Goal: Book appointment/travel/reservation

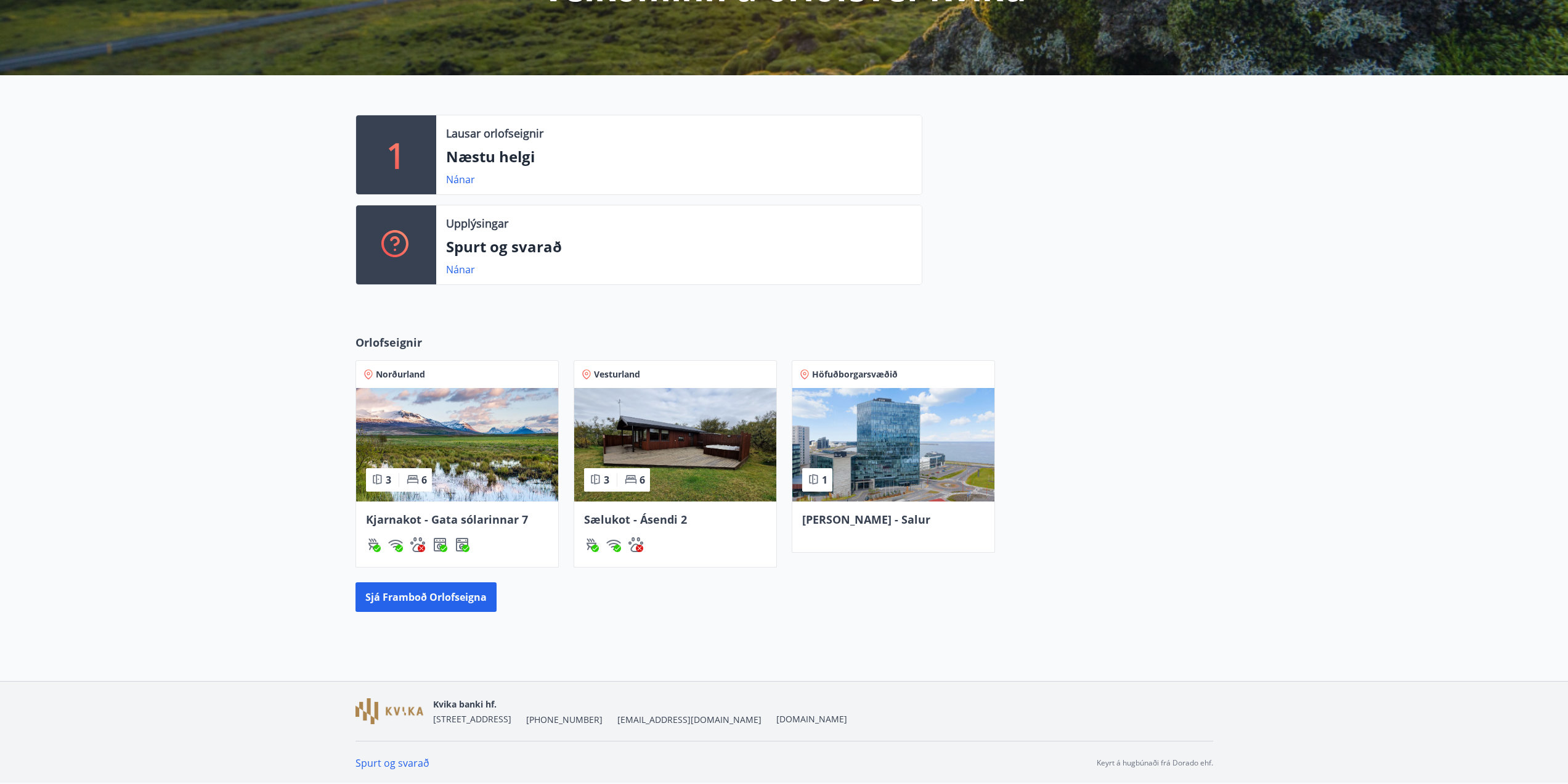
scroll to position [206, 0]
click at [693, 457] on img at bounding box center [674, 444] width 202 height 114
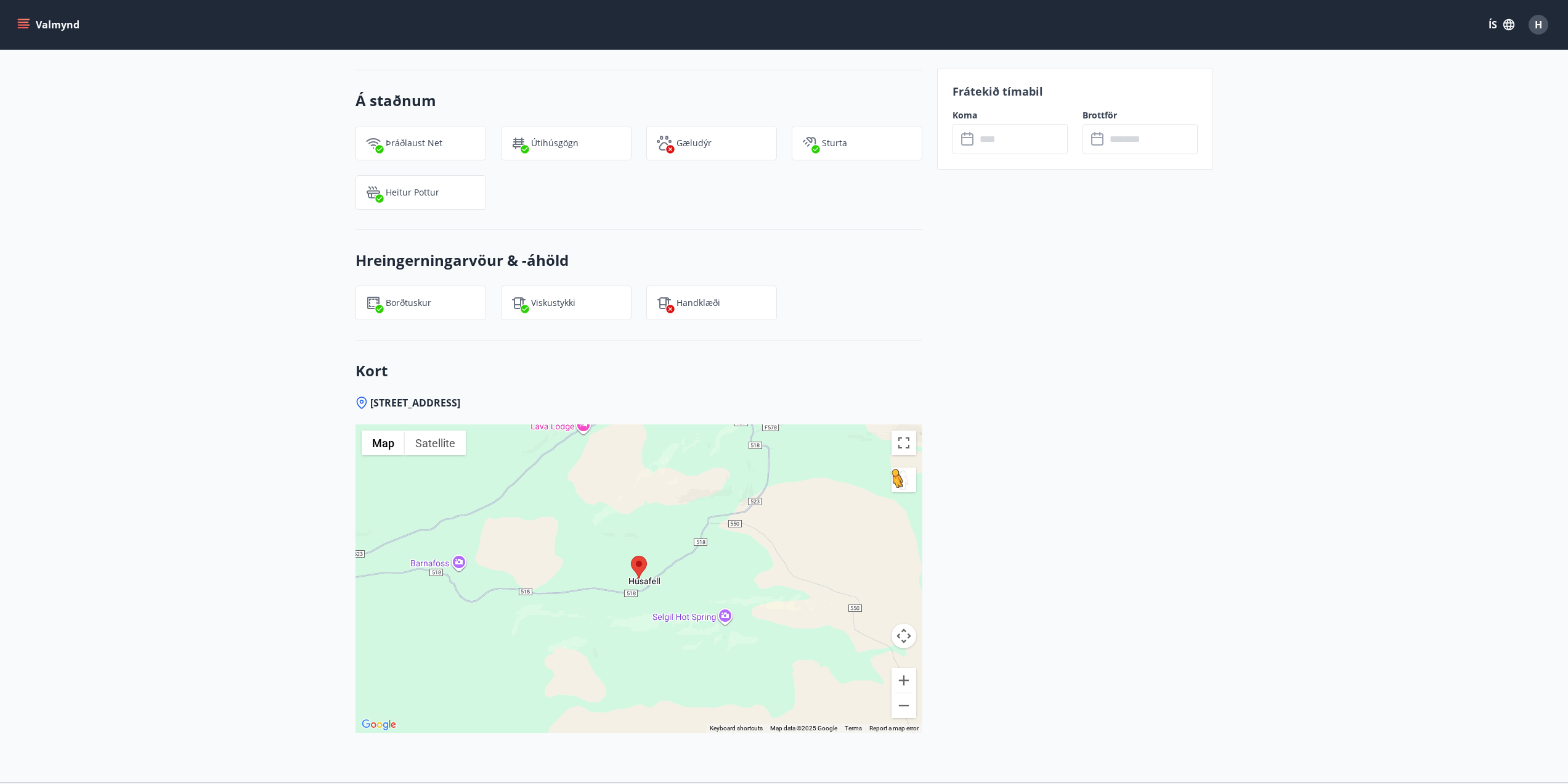
scroll to position [1260, 0]
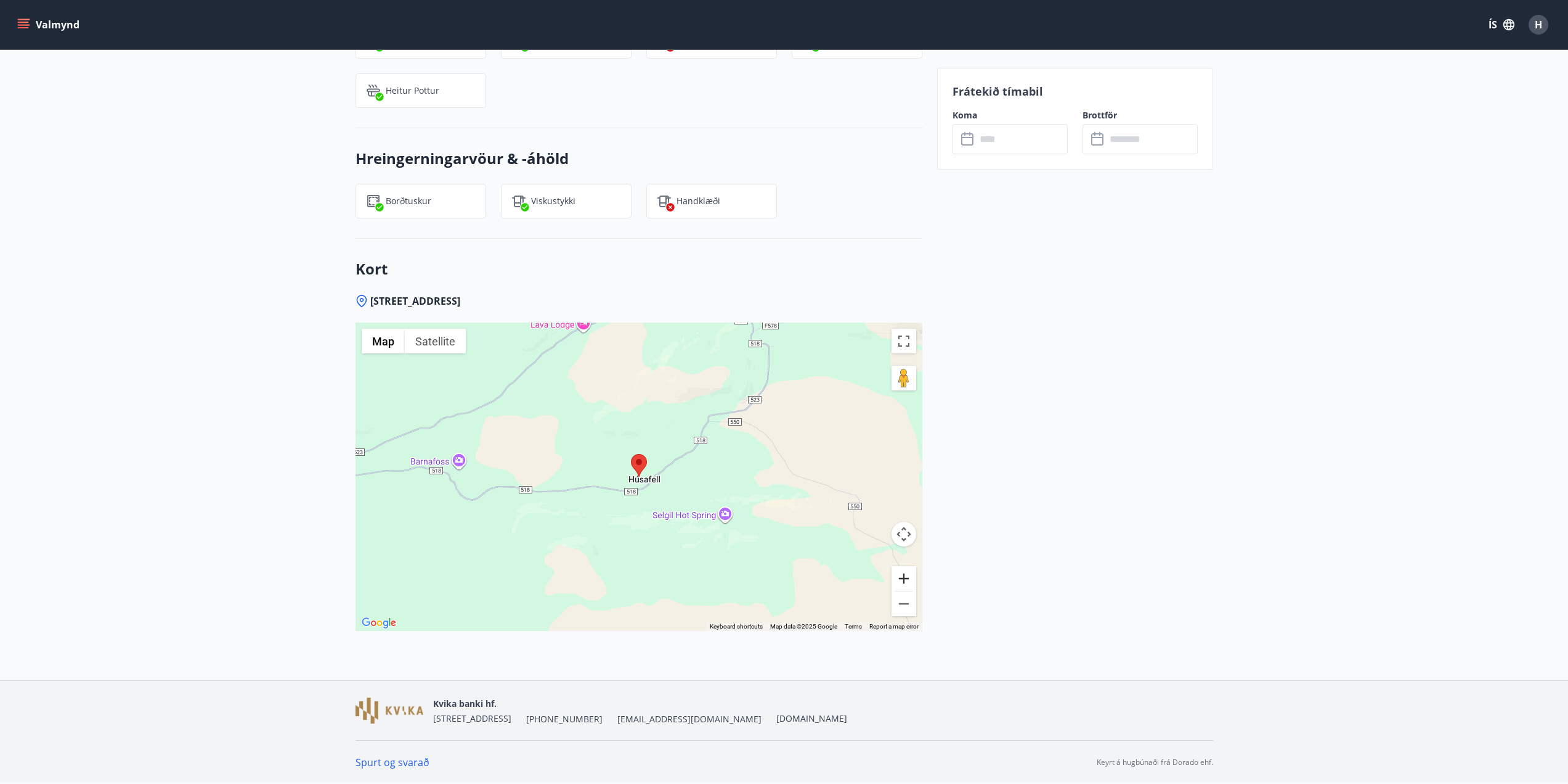
click at [904, 576] on button "Zoom in" at bounding box center [904, 578] width 25 height 25
click at [903, 576] on button "Zoom in" at bounding box center [904, 578] width 25 height 25
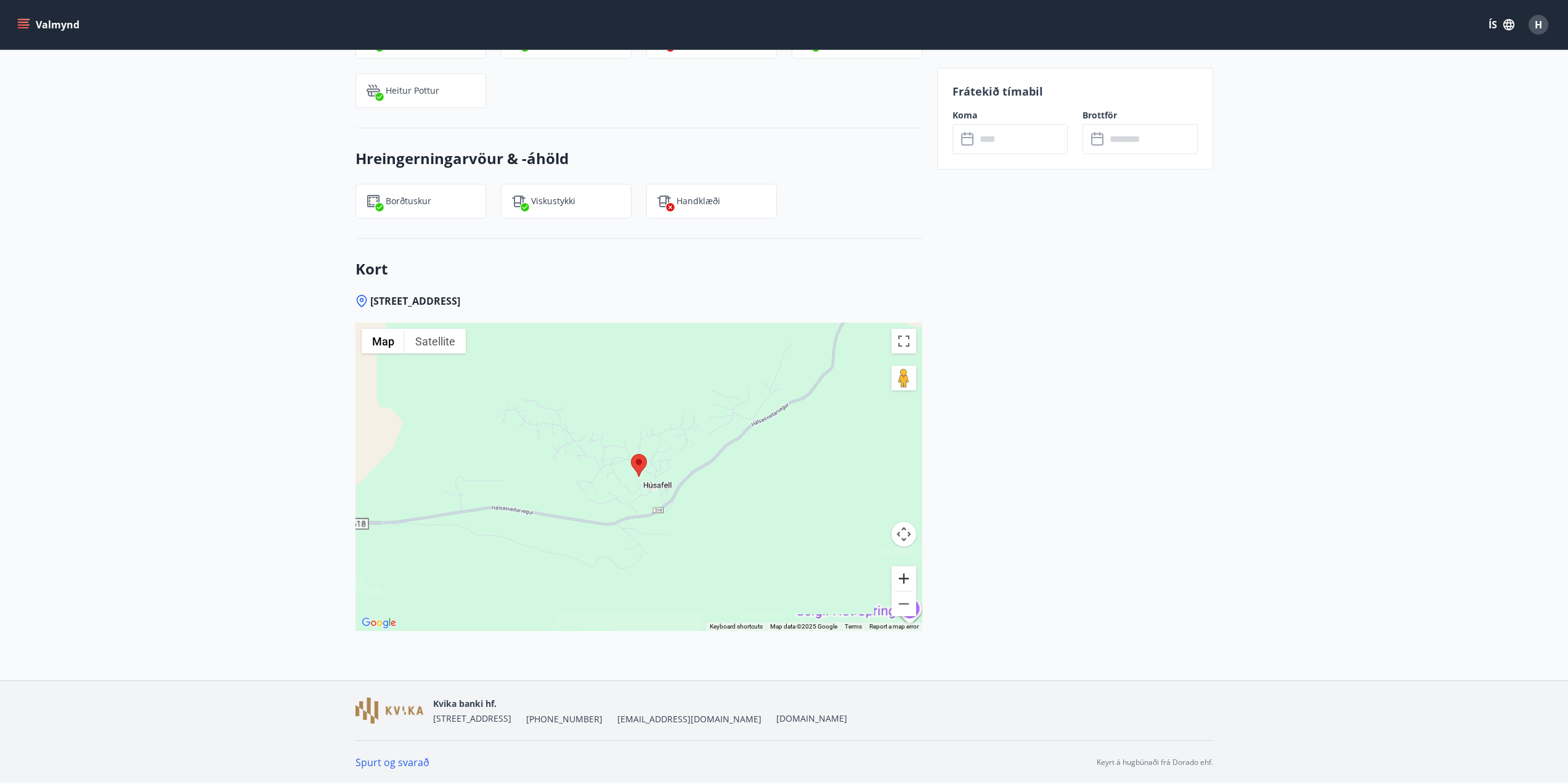
click at [903, 576] on button "Zoom in" at bounding box center [904, 578] width 25 height 25
click at [908, 578] on button "Zoom in" at bounding box center [904, 578] width 25 height 25
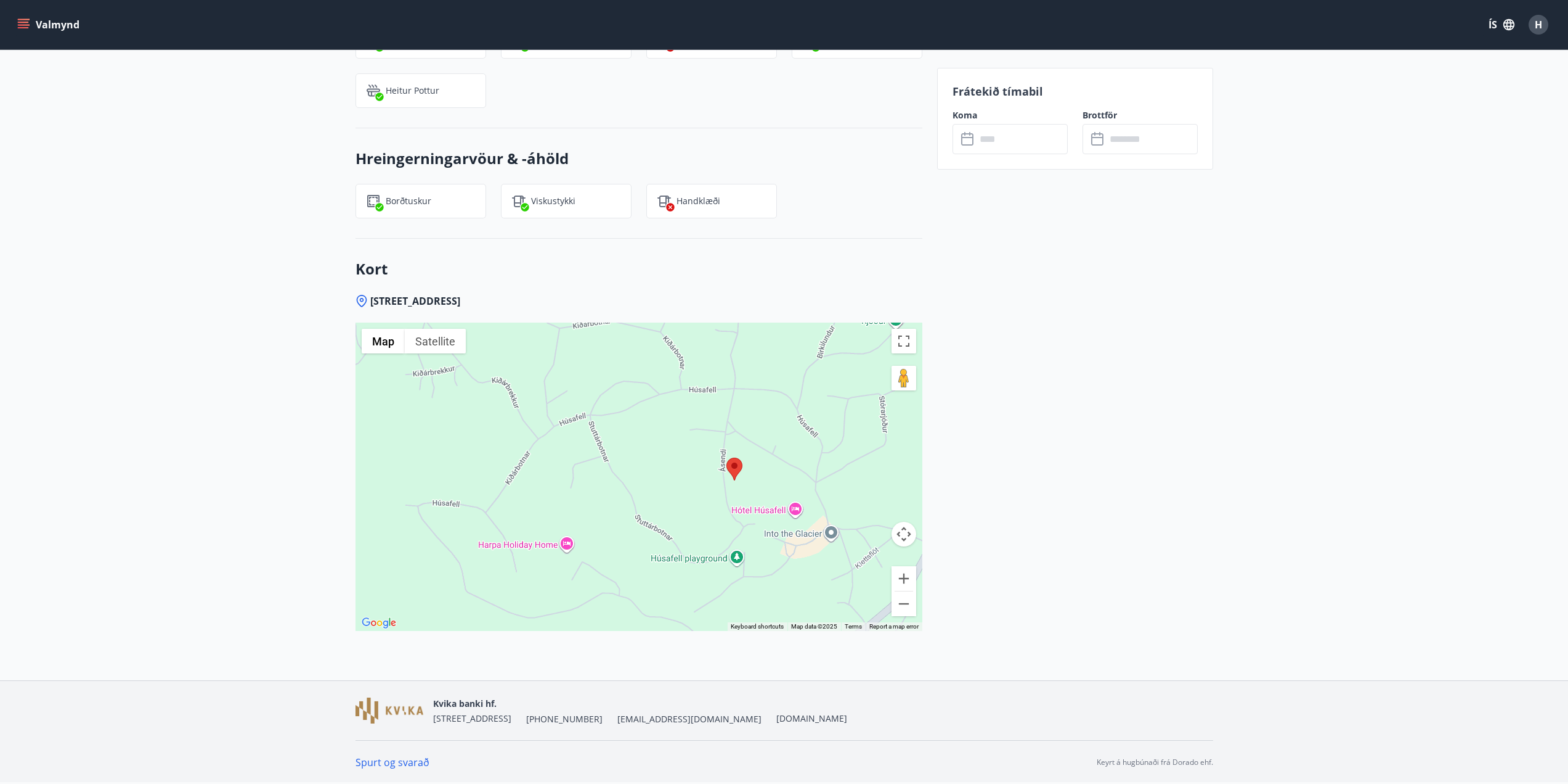
drag, startPoint x: 747, startPoint y: 508, endPoint x: 844, endPoint y: 518, distance: 97.5
click at [844, 518] on div at bounding box center [639, 476] width 567 height 308
drag, startPoint x: 766, startPoint y: 507, endPoint x: 770, endPoint y: 518, distance: 11.7
click at [765, 508] on div at bounding box center [639, 476] width 567 height 308
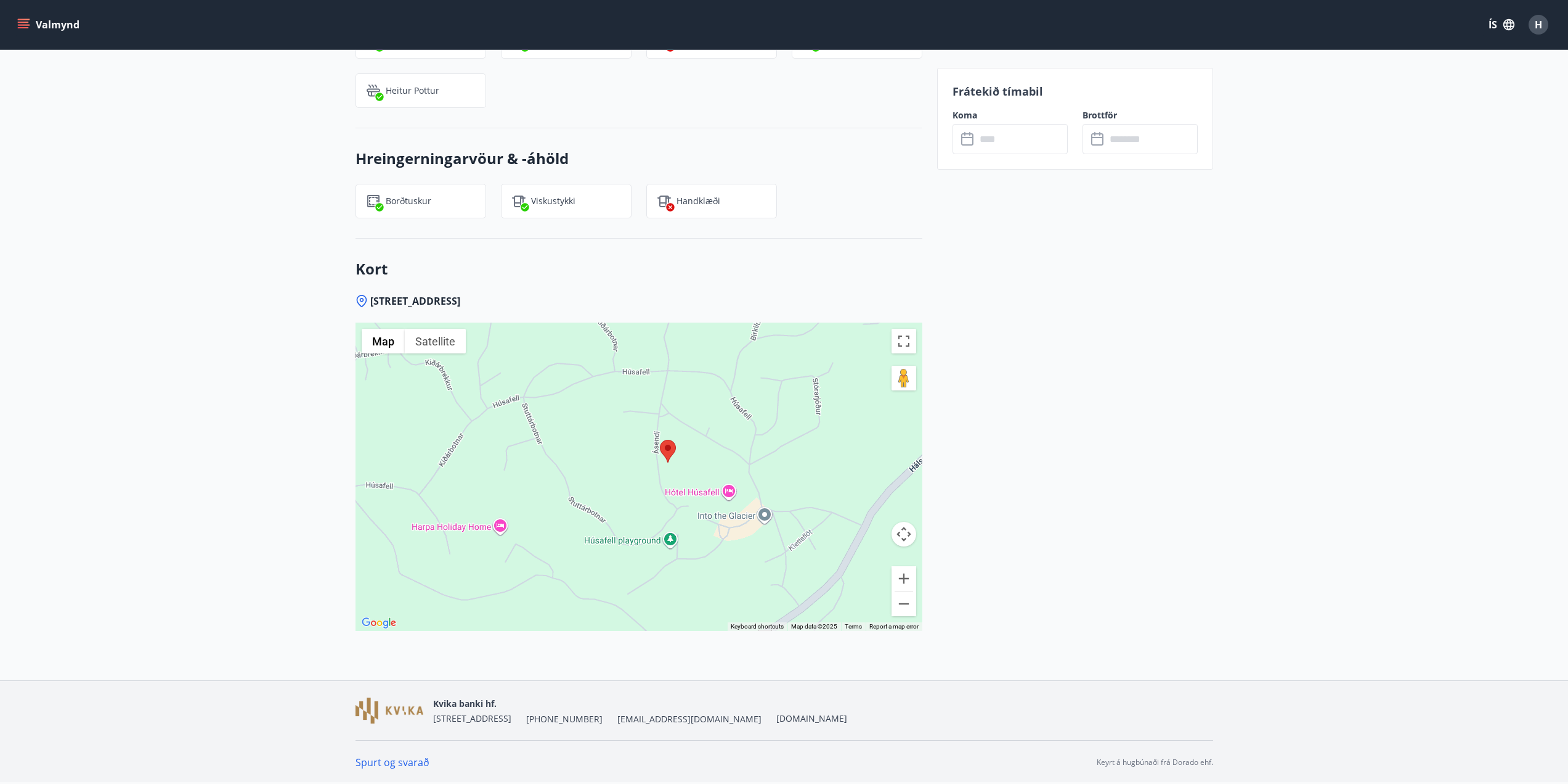
drag, startPoint x: 710, startPoint y: 525, endPoint x: 667, endPoint y: 495, distance: 52.4
click at [667, 495] on div at bounding box center [639, 476] width 567 height 308
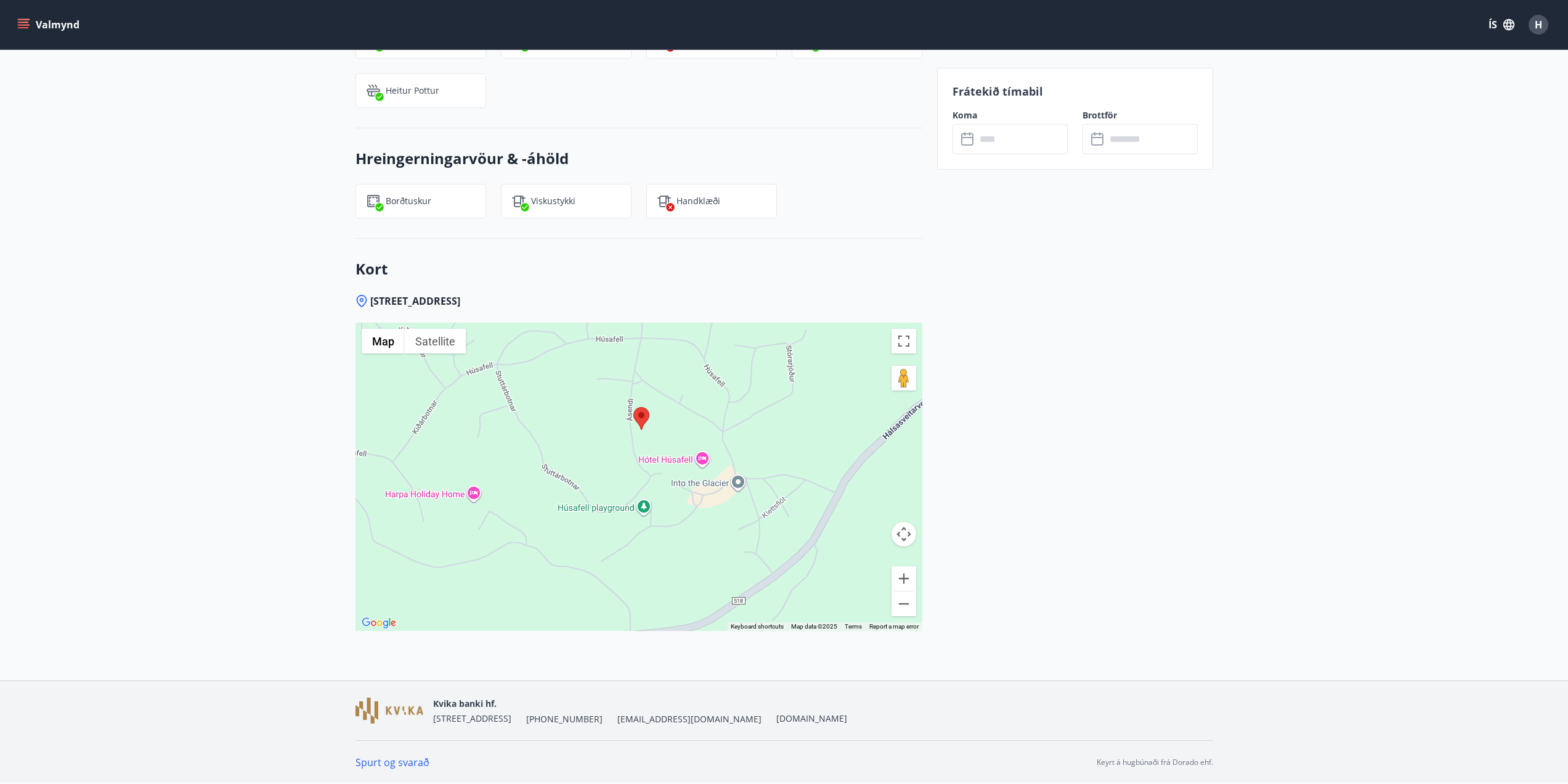
drag, startPoint x: 642, startPoint y: 487, endPoint x: 636, endPoint y: 469, distance: 19.0
click at [616, 454] on div at bounding box center [639, 476] width 567 height 308
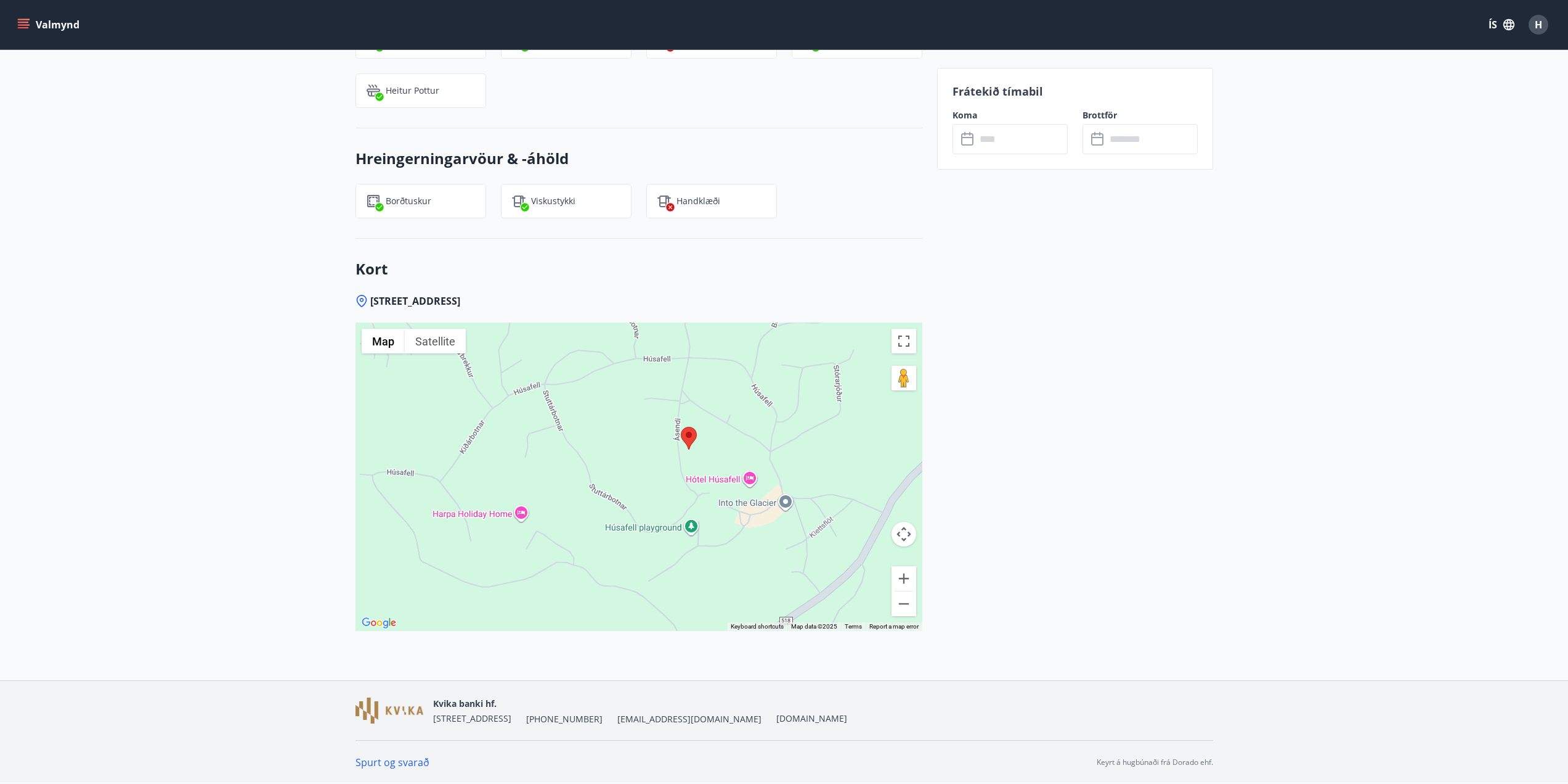
drag, startPoint x: 759, startPoint y: 445, endPoint x: 806, endPoint y: 477, distance: 56.9
click at [841, 481] on div at bounding box center [639, 476] width 567 height 308
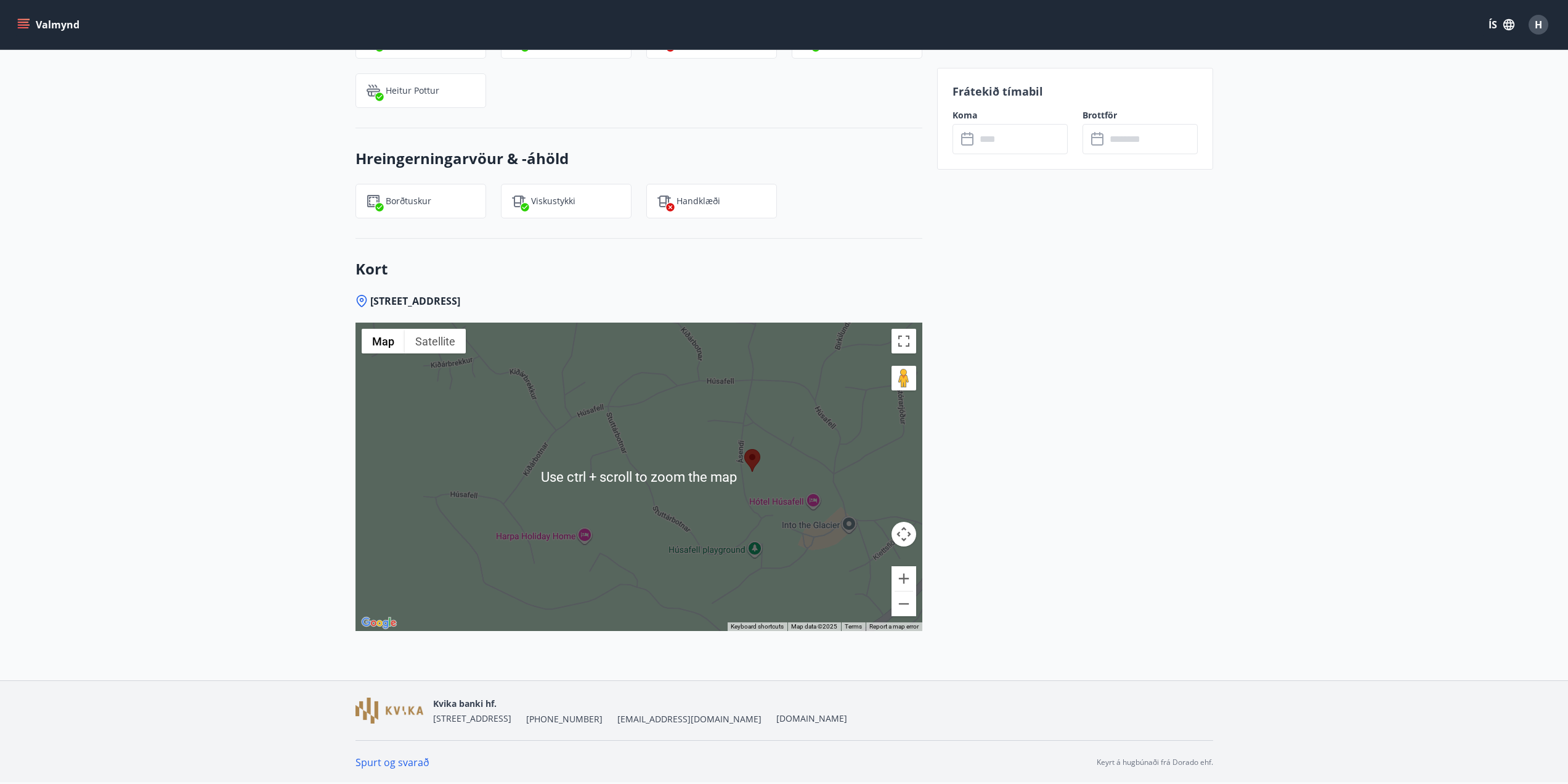
click at [903, 579] on button "Zoom in" at bounding box center [904, 578] width 25 height 25
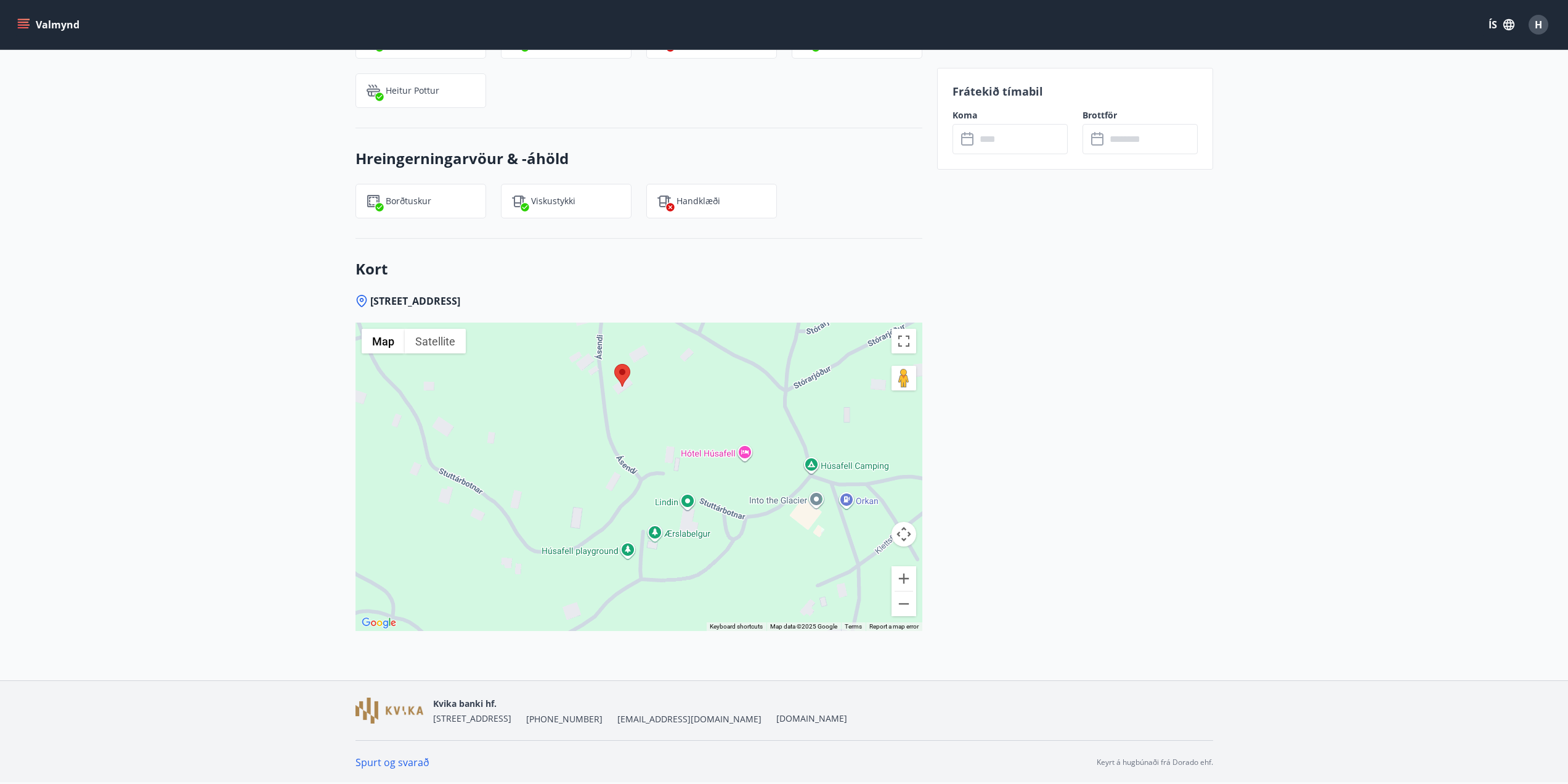
drag, startPoint x: 808, startPoint y: 529, endPoint x: 562, endPoint y: 446, distance: 259.6
click at [562, 446] on div at bounding box center [639, 476] width 567 height 308
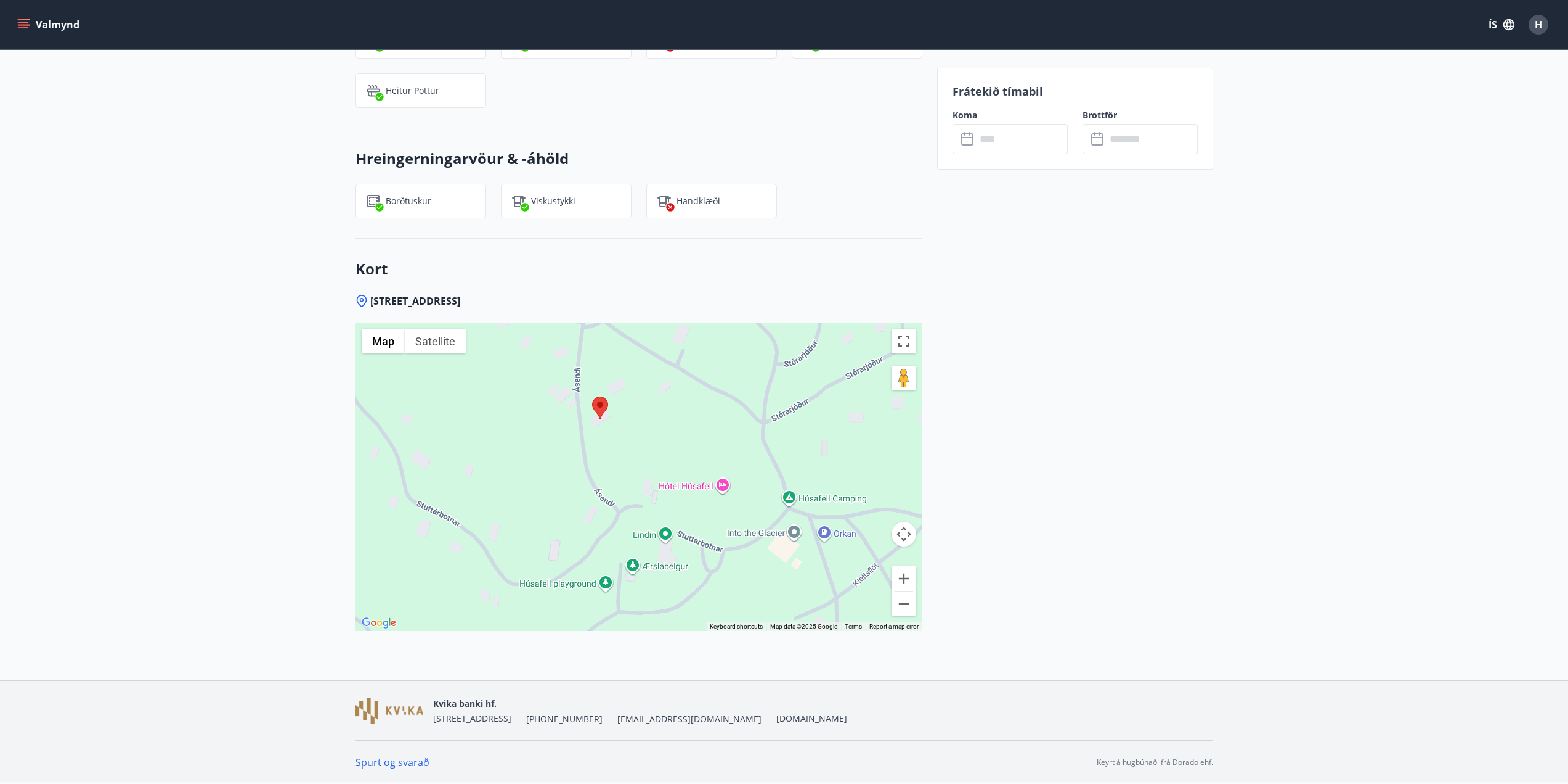
drag, startPoint x: 627, startPoint y: 427, endPoint x: 619, endPoint y: 483, distance: 56.6
click at [619, 483] on div at bounding box center [639, 476] width 567 height 308
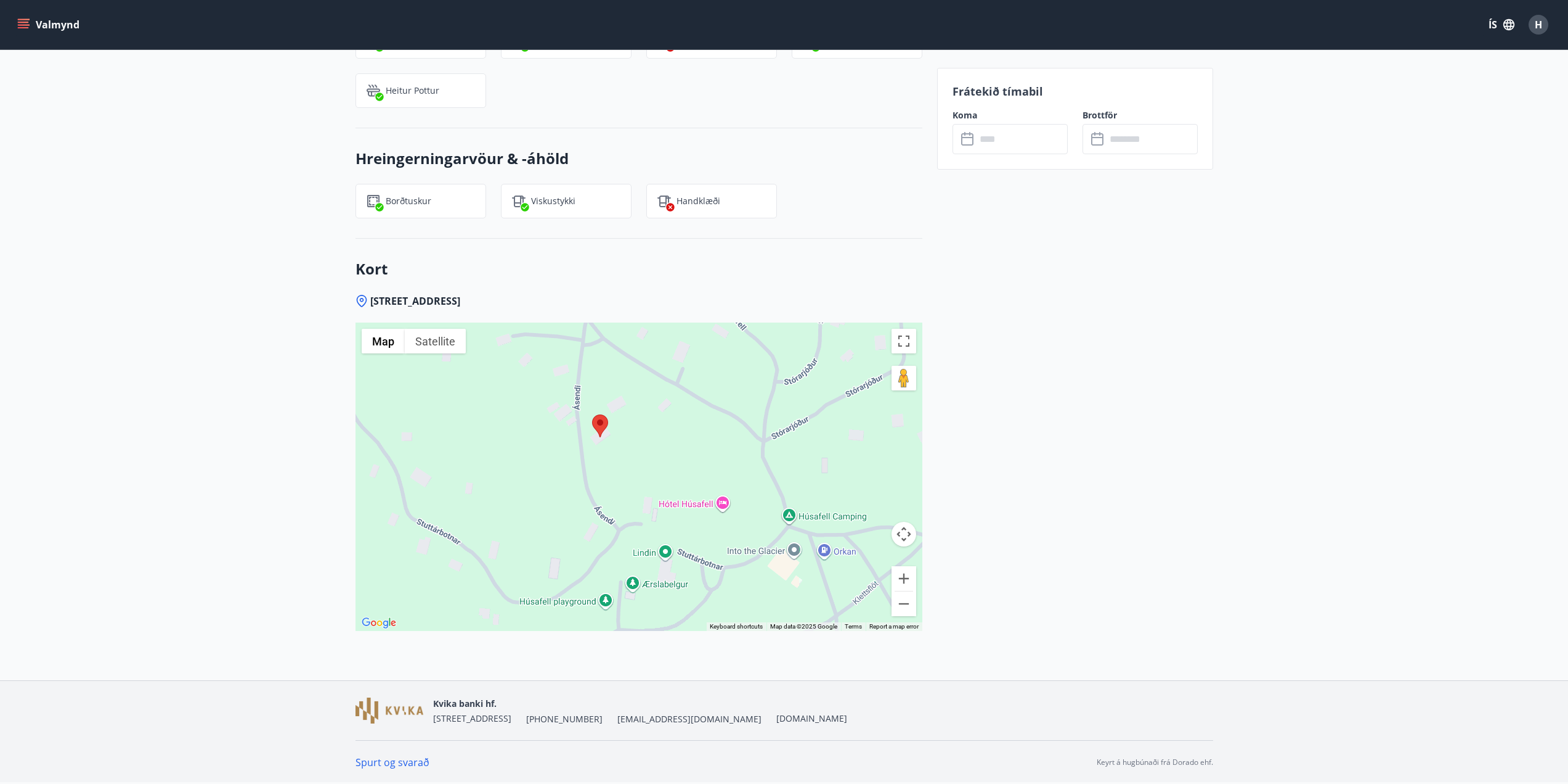
drag, startPoint x: 617, startPoint y: 458, endPoint x: 631, endPoint y: 500, distance: 44.3
click at [631, 500] on div at bounding box center [639, 476] width 567 height 308
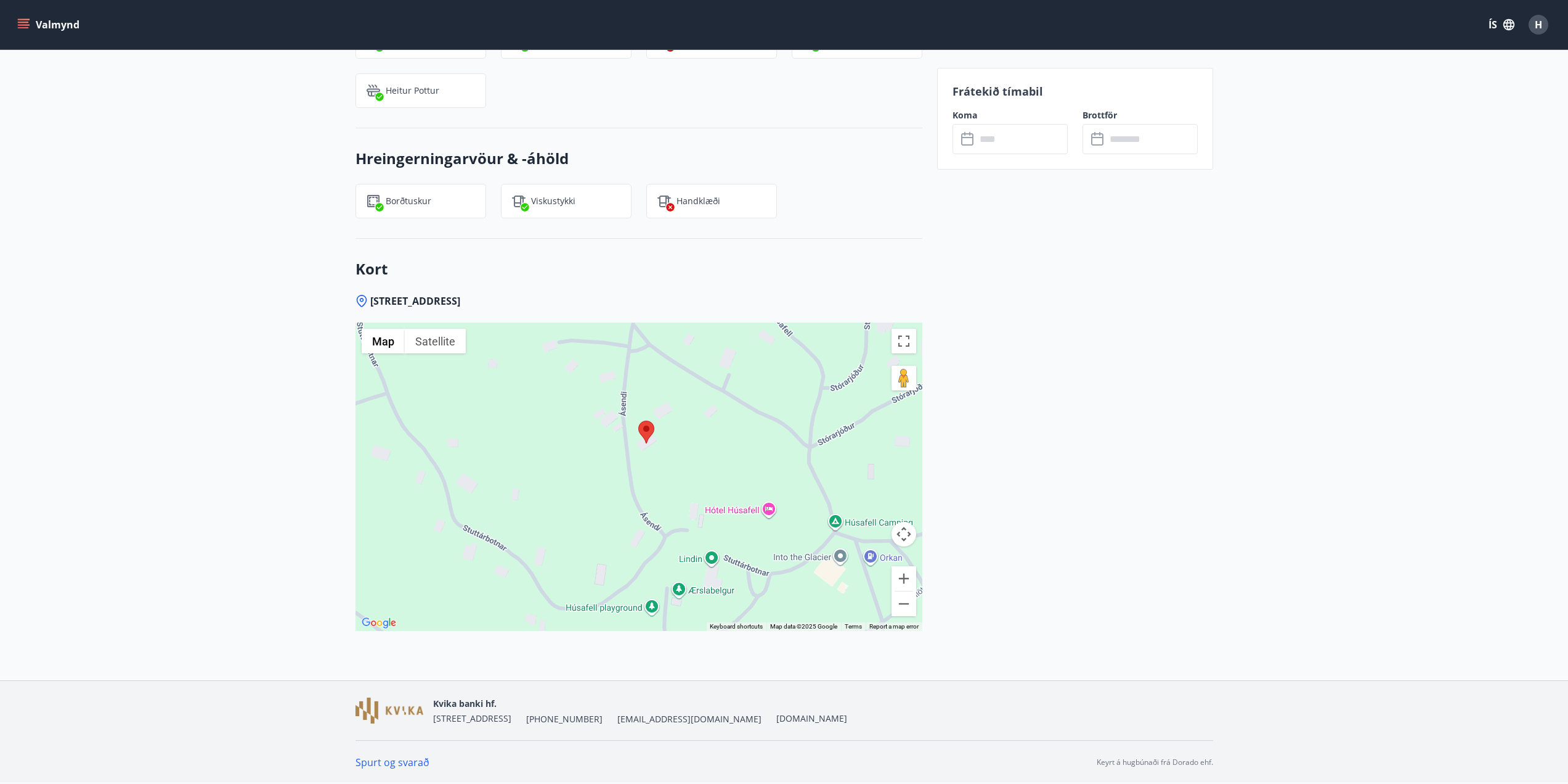
drag, startPoint x: 696, startPoint y: 455, endPoint x: 673, endPoint y: 407, distance: 53.2
click at [673, 407] on div at bounding box center [639, 476] width 567 height 308
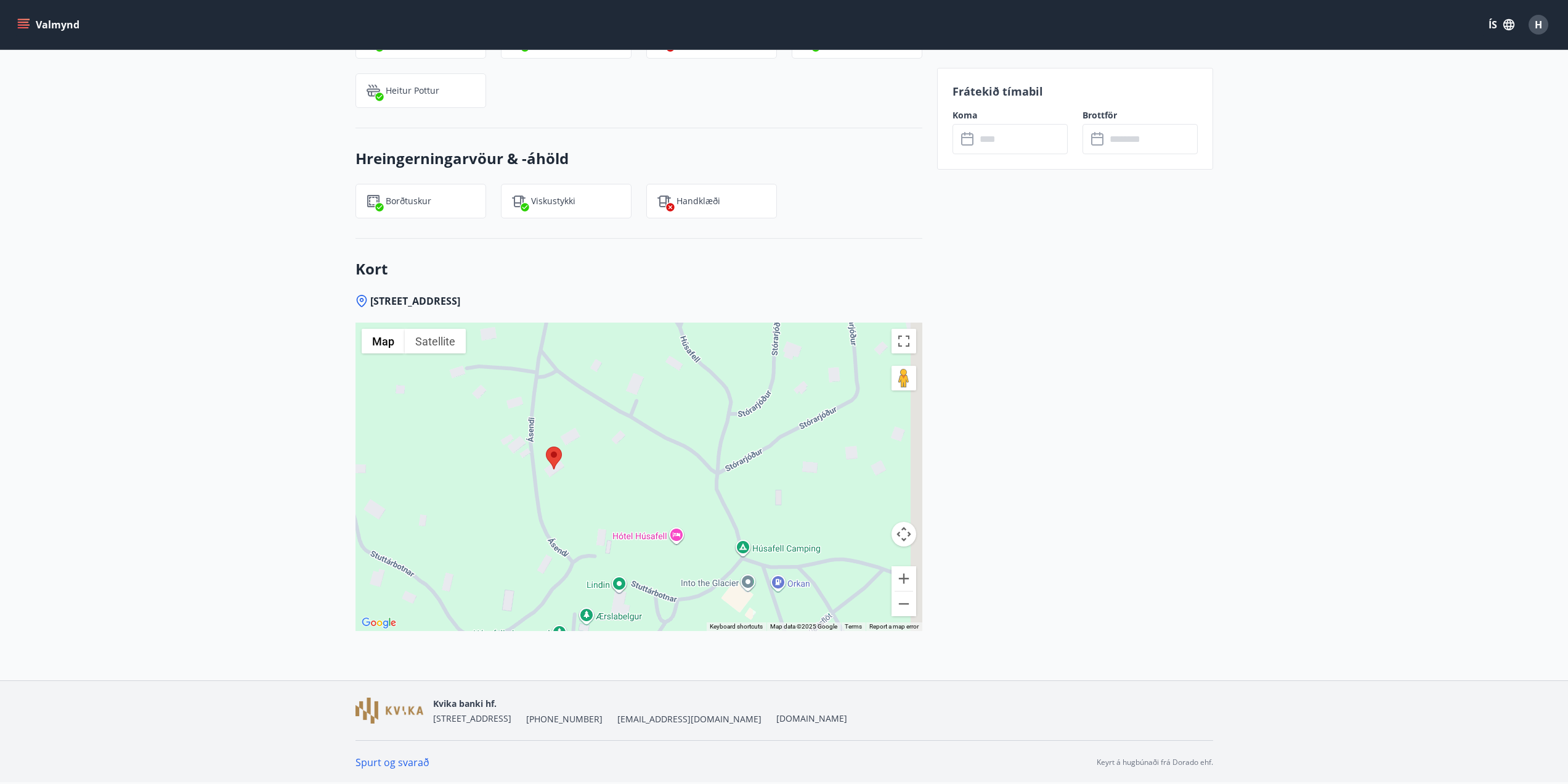
drag, startPoint x: 649, startPoint y: 429, endPoint x: 581, endPoint y: 494, distance: 94.1
click at [583, 510] on div at bounding box center [639, 476] width 567 height 308
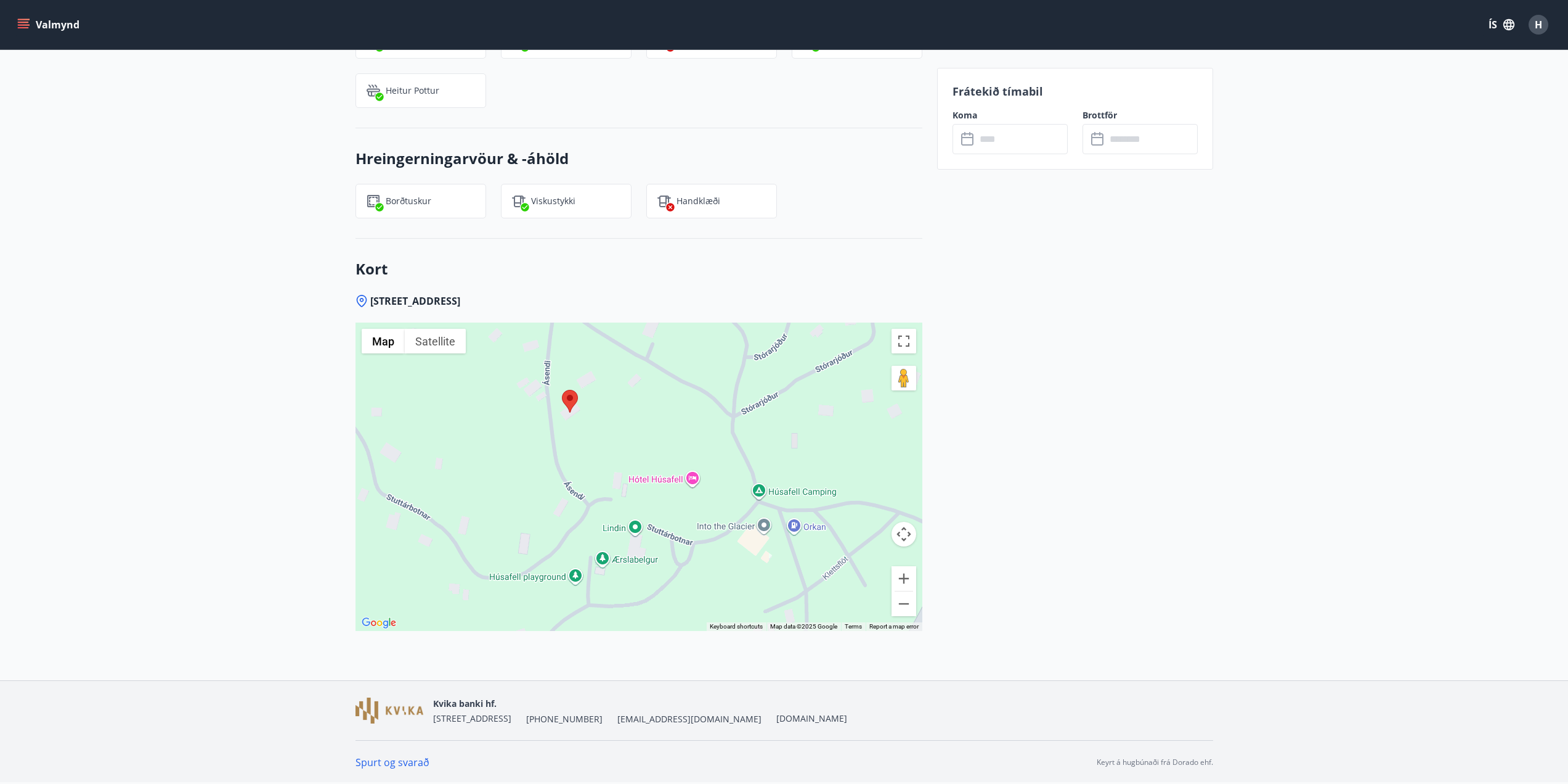
drag, startPoint x: 606, startPoint y: 487, endPoint x: 616, endPoint y: 420, distance: 67.7
click at [618, 421] on div at bounding box center [639, 476] width 567 height 308
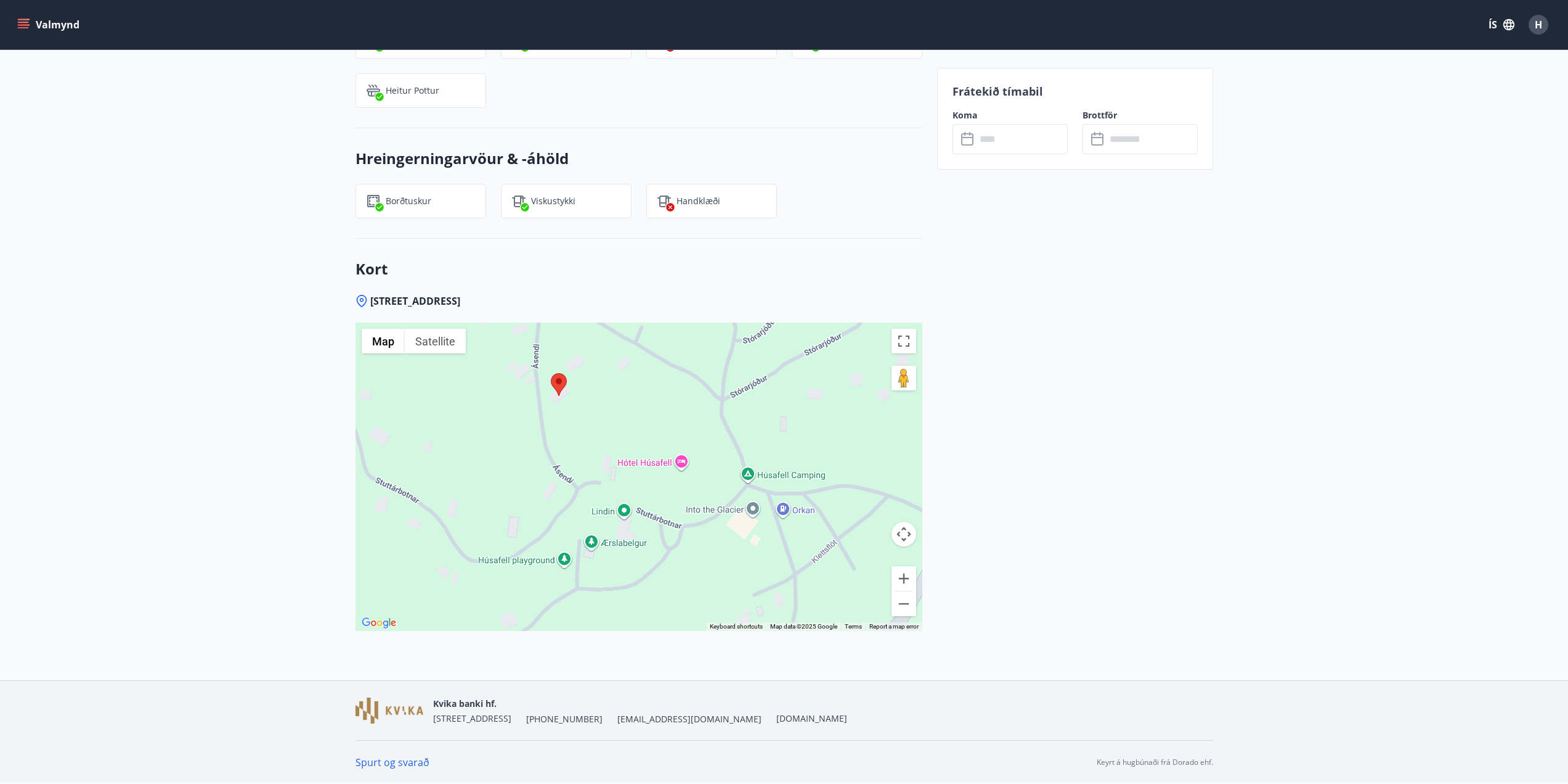
drag, startPoint x: 722, startPoint y: 499, endPoint x: 695, endPoint y: 476, distance: 35.5
click at [695, 476] on div at bounding box center [639, 476] width 567 height 308
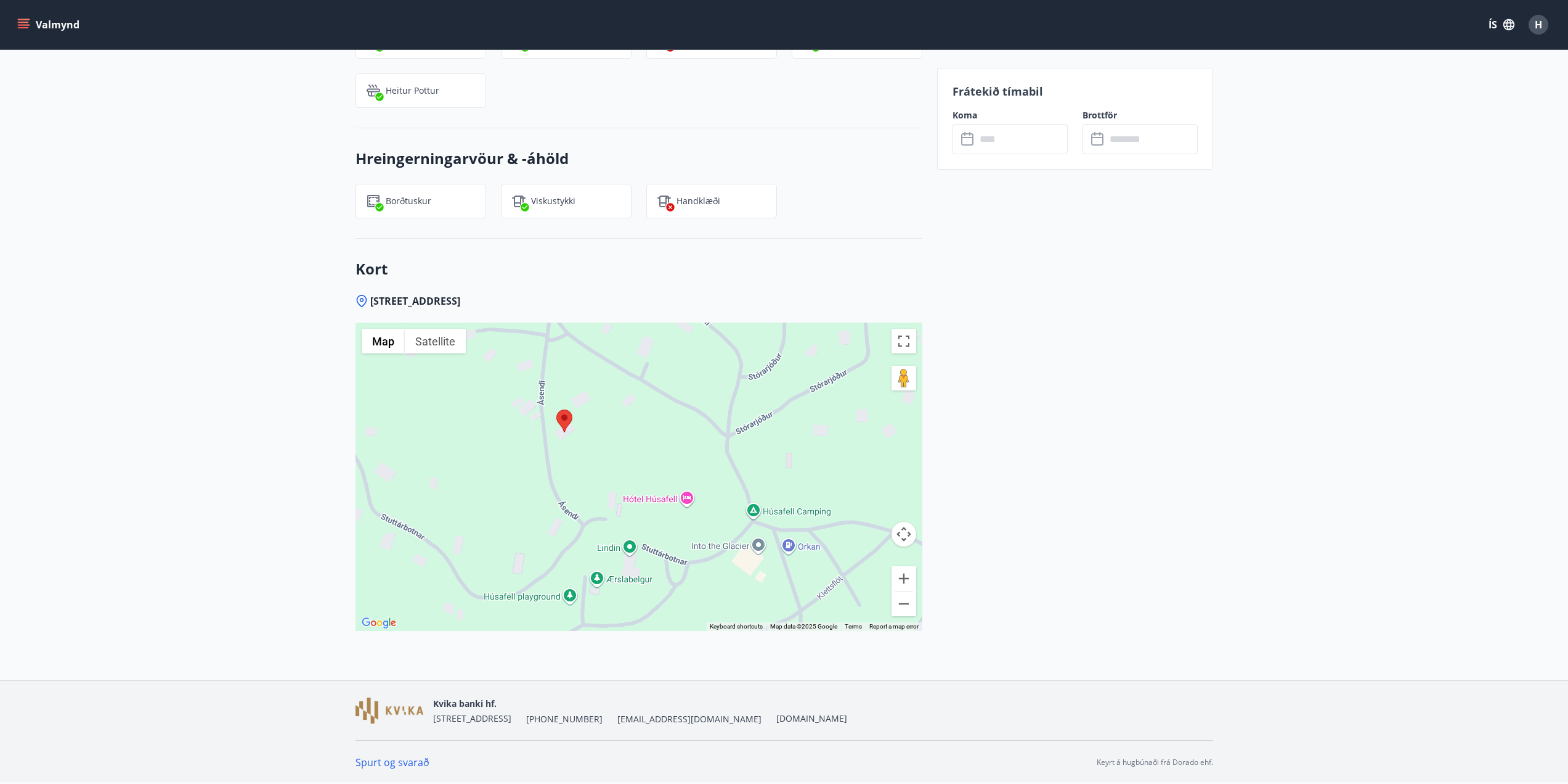
drag, startPoint x: 536, startPoint y: 415, endPoint x: 568, endPoint y: 476, distance: 68.9
click at [568, 476] on div at bounding box center [639, 476] width 567 height 308
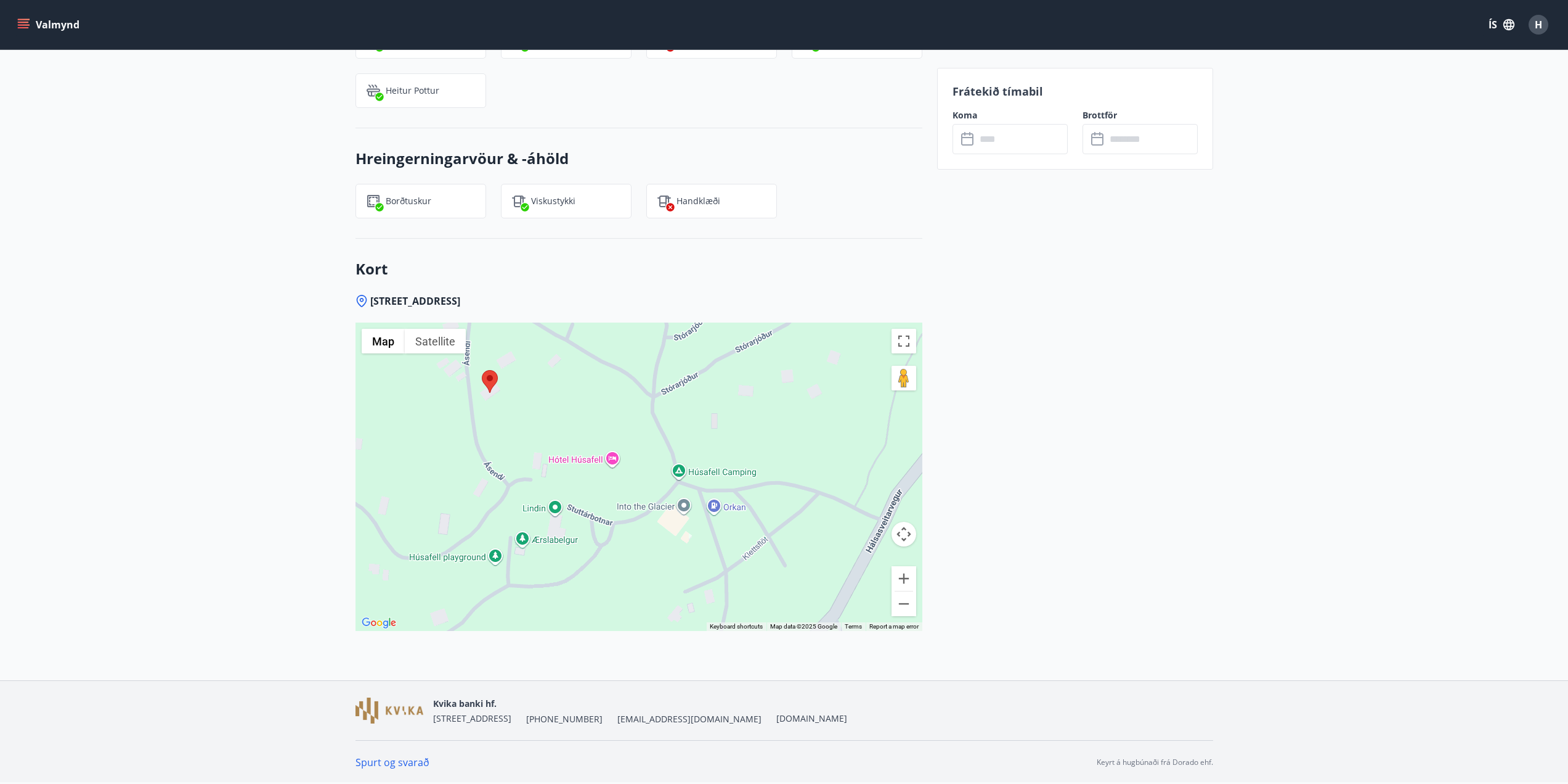
drag, startPoint x: 595, startPoint y: 444, endPoint x: 520, endPoint y: 395, distance: 89.6
click at [520, 395] on div at bounding box center [639, 476] width 567 height 308
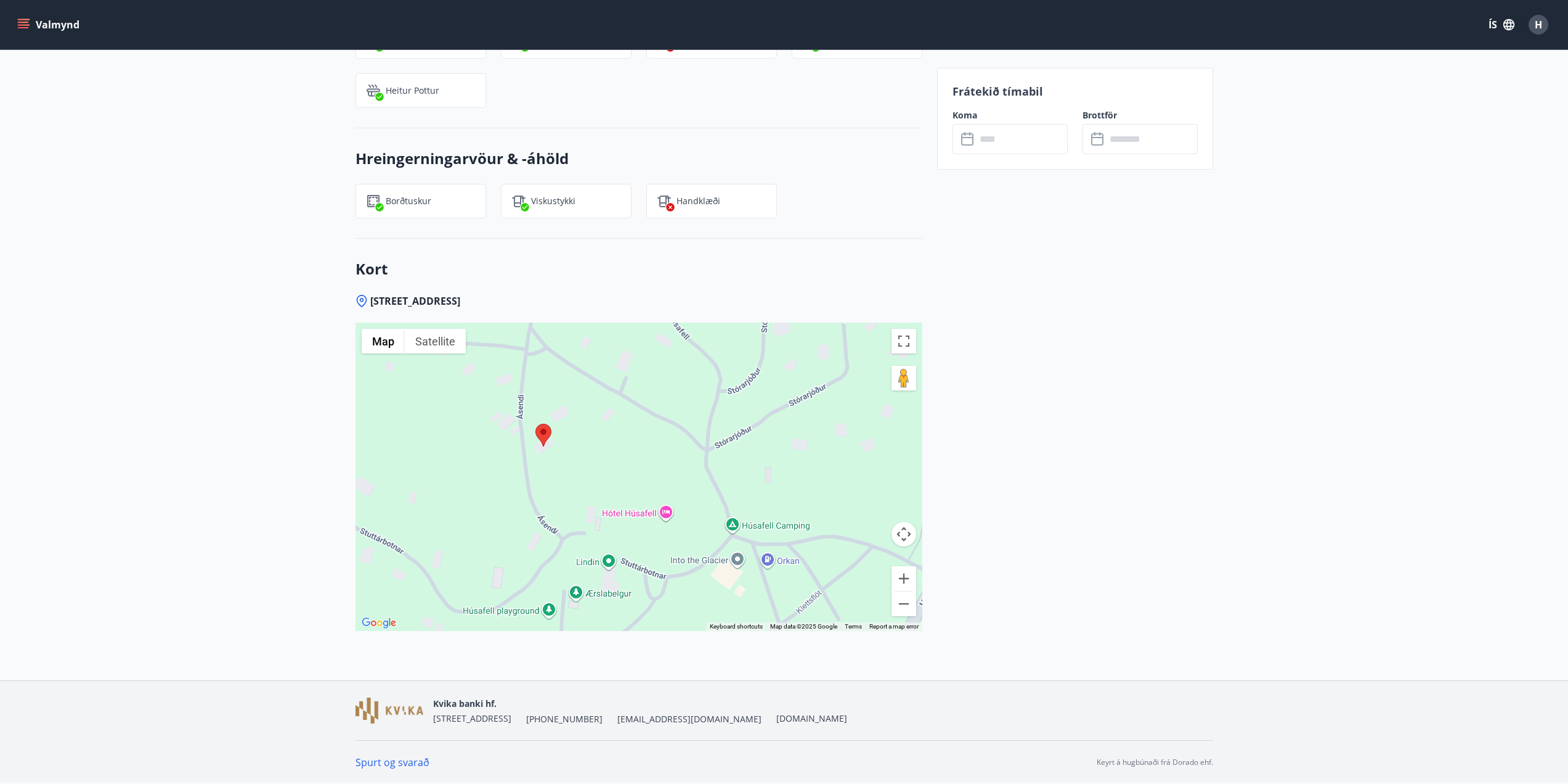
drag, startPoint x: 541, startPoint y: 411, endPoint x: 599, endPoint y: 483, distance: 92.5
click at [599, 483] on div at bounding box center [639, 476] width 567 height 308
click at [974, 101] on div "Frátekið tímabil Koma ​ ​ Brottför ​ ​" at bounding box center [1075, 118] width 276 height 102
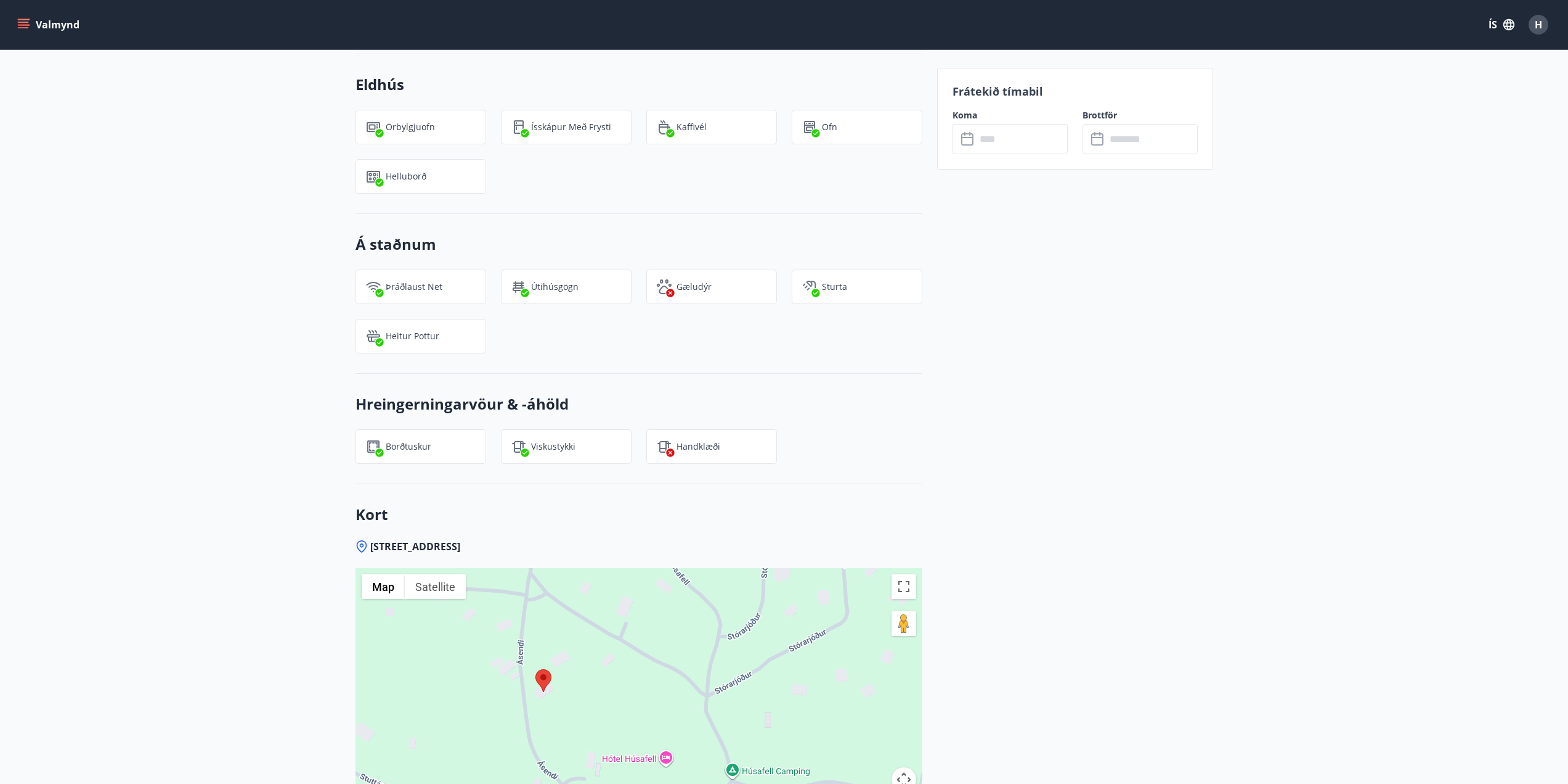
scroll to position [1013, 0]
click at [992, 141] on input "text" at bounding box center [1022, 140] width 92 height 30
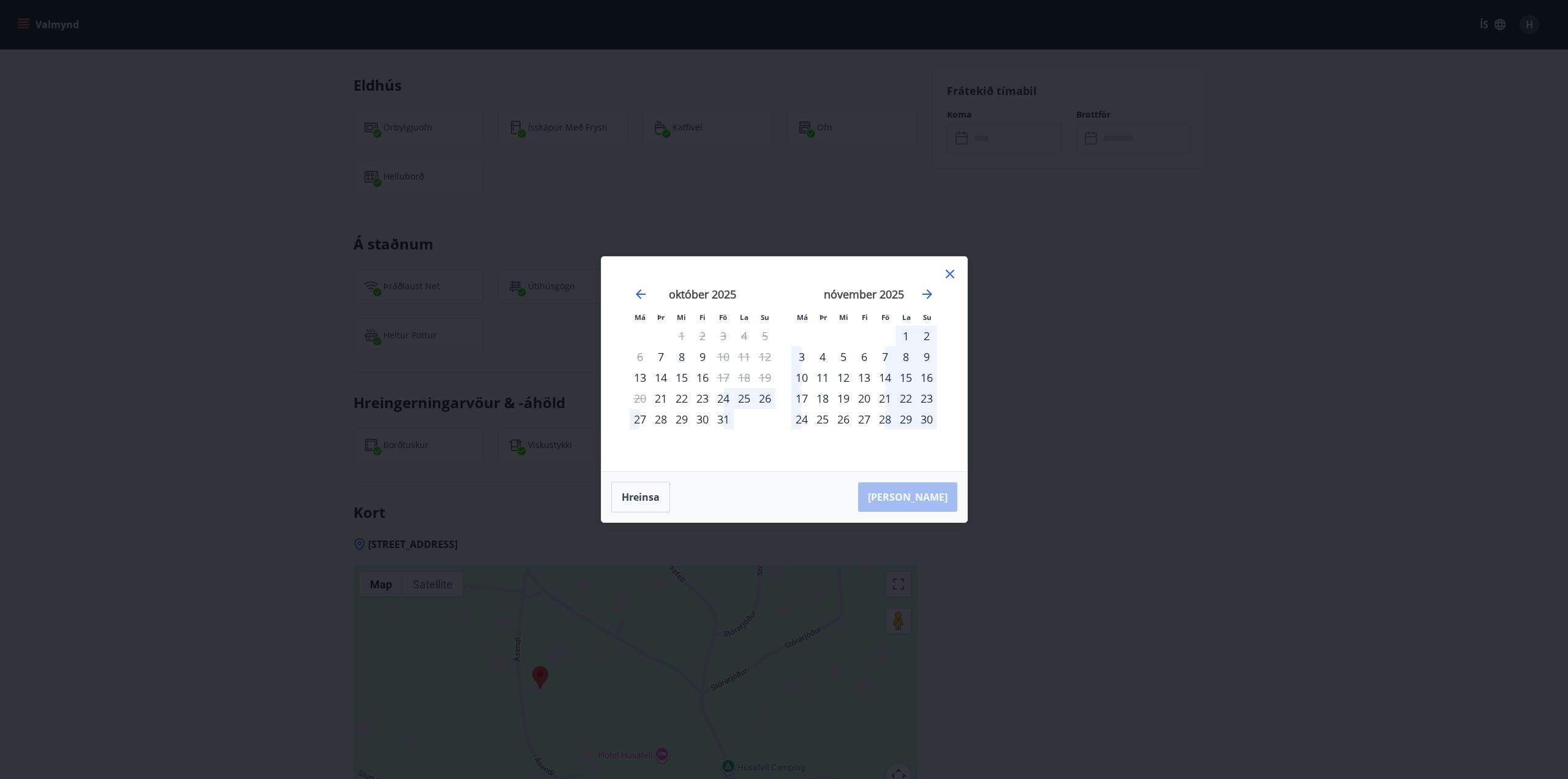
click at [726, 400] on div "24" at bounding box center [723, 398] width 21 height 21
click at [639, 422] on div "27" at bounding box center [640, 419] width 21 height 21
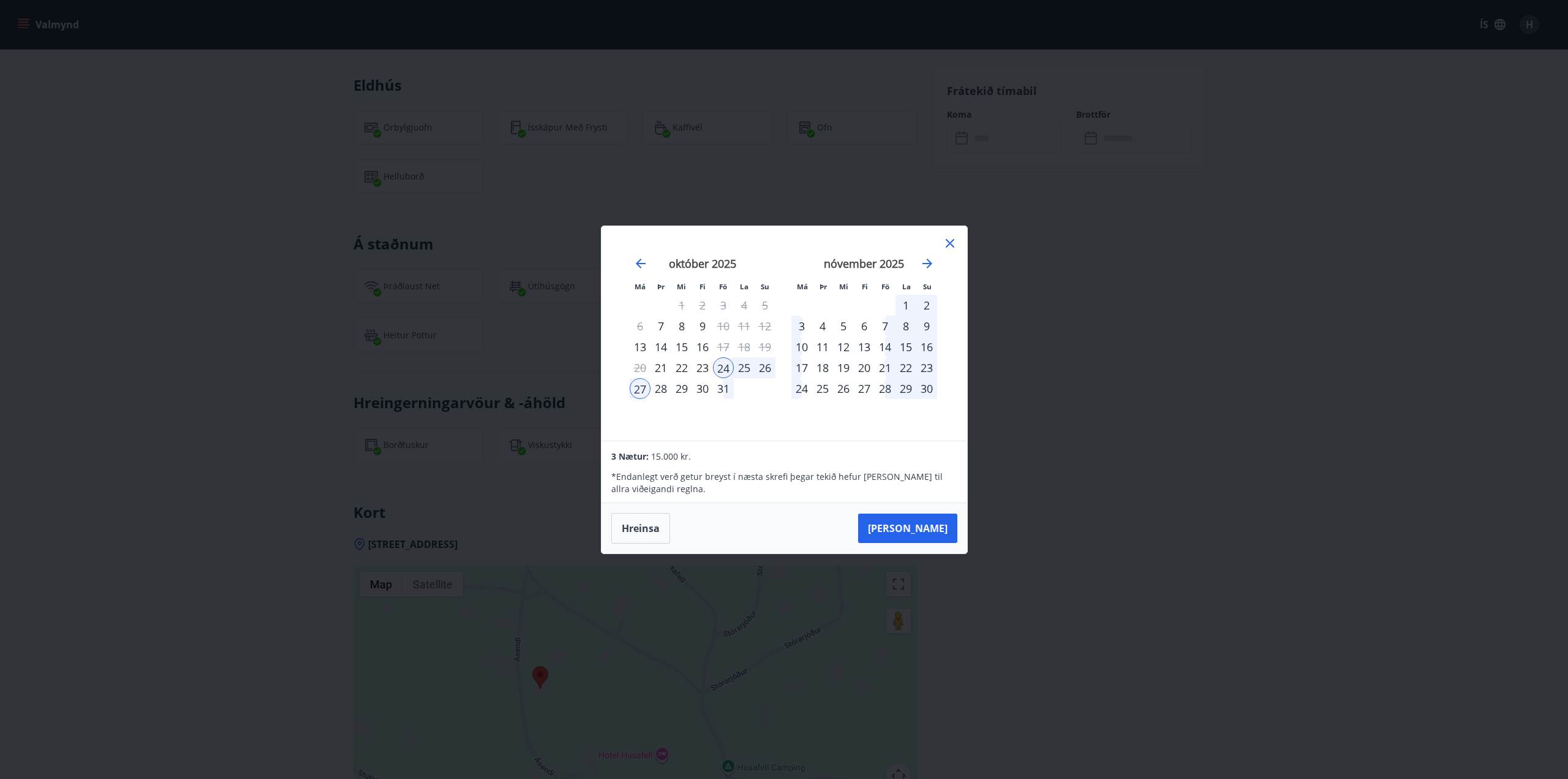
click at [664, 389] on div "28" at bounding box center [661, 389] width 21 height 21
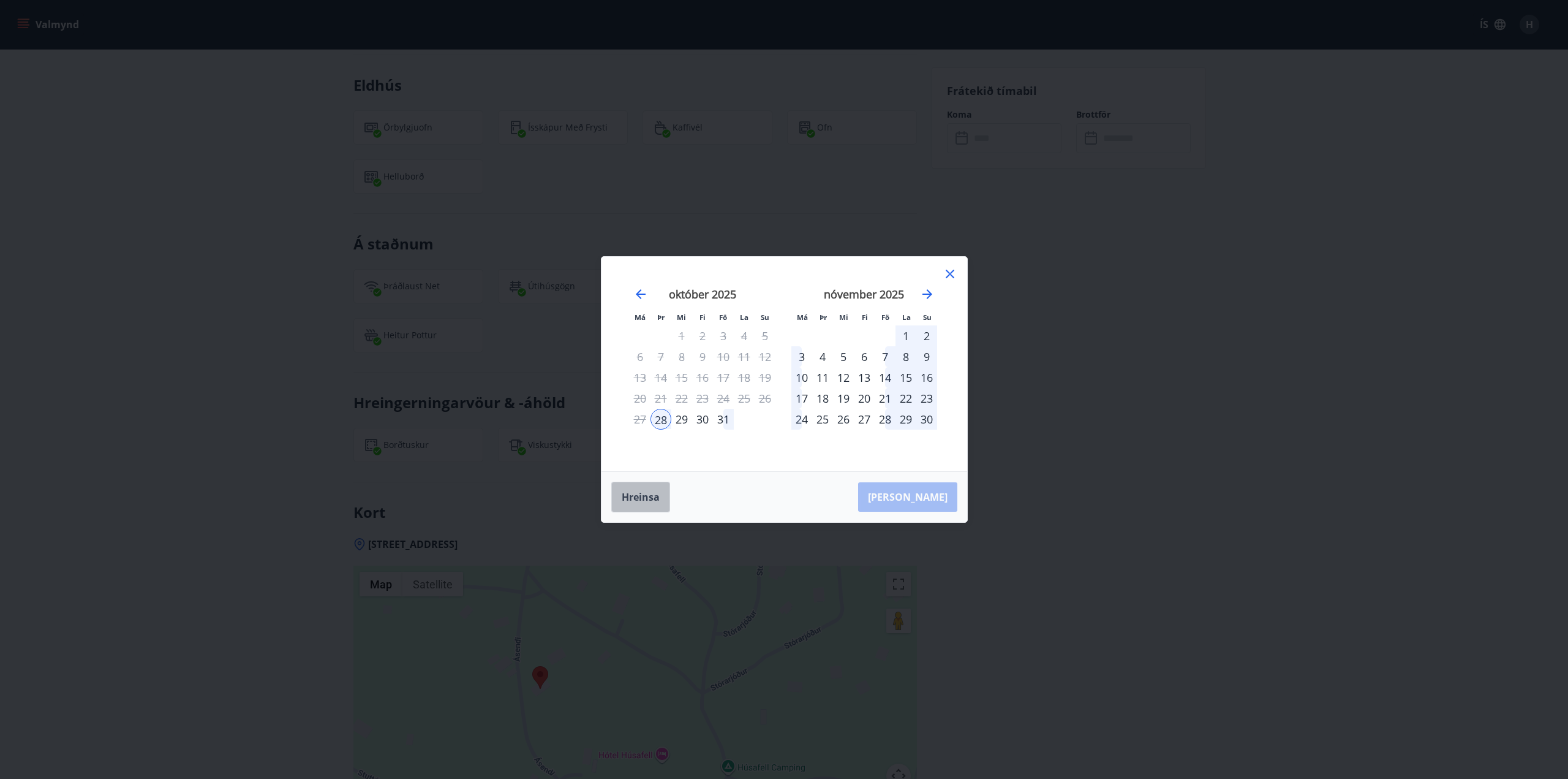
click at [641, 500] on button "Hreinsa" at bounding box center [640, 497] width 58 height 30
click at [722, 400] on div "24" at bounding box center [723, 398] width 21 height 21
click at [665, 420] on div "28" at bounding box center [661, 419] width 21 height 21
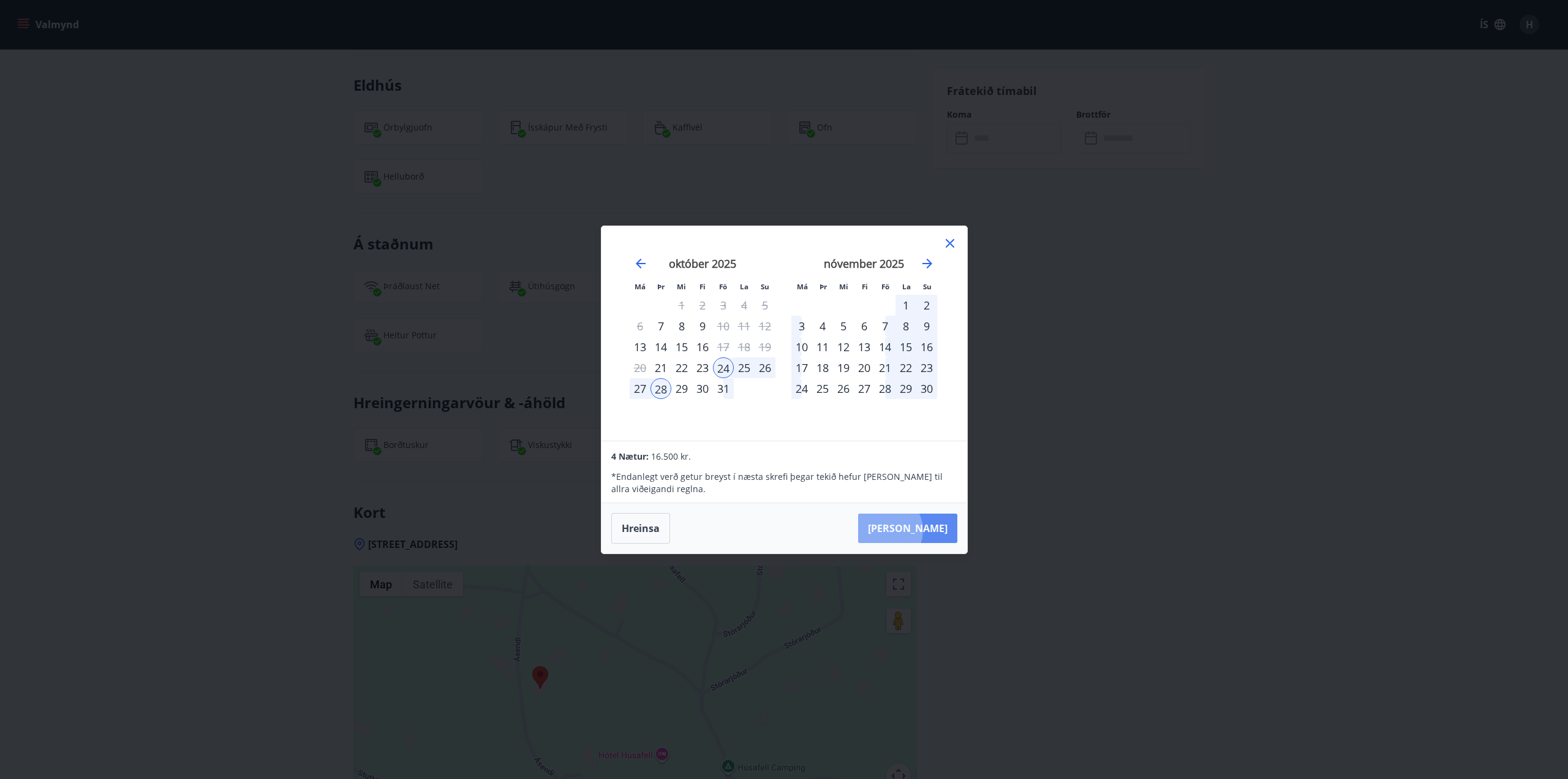
click at [922, 530] on button "[PERSON_NAME]" at bounding box center [907, 527] width 99 height 29
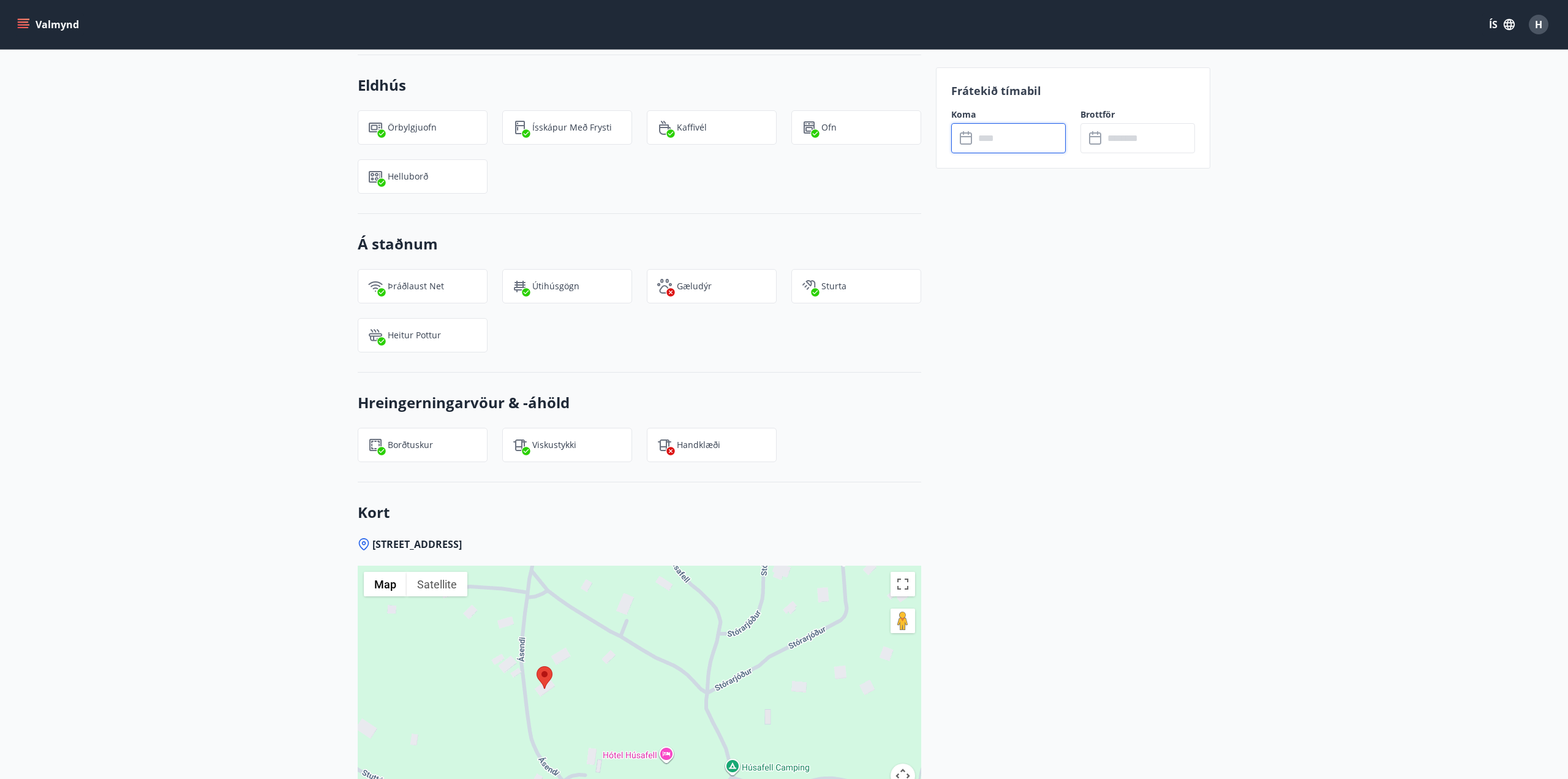
type input "******"
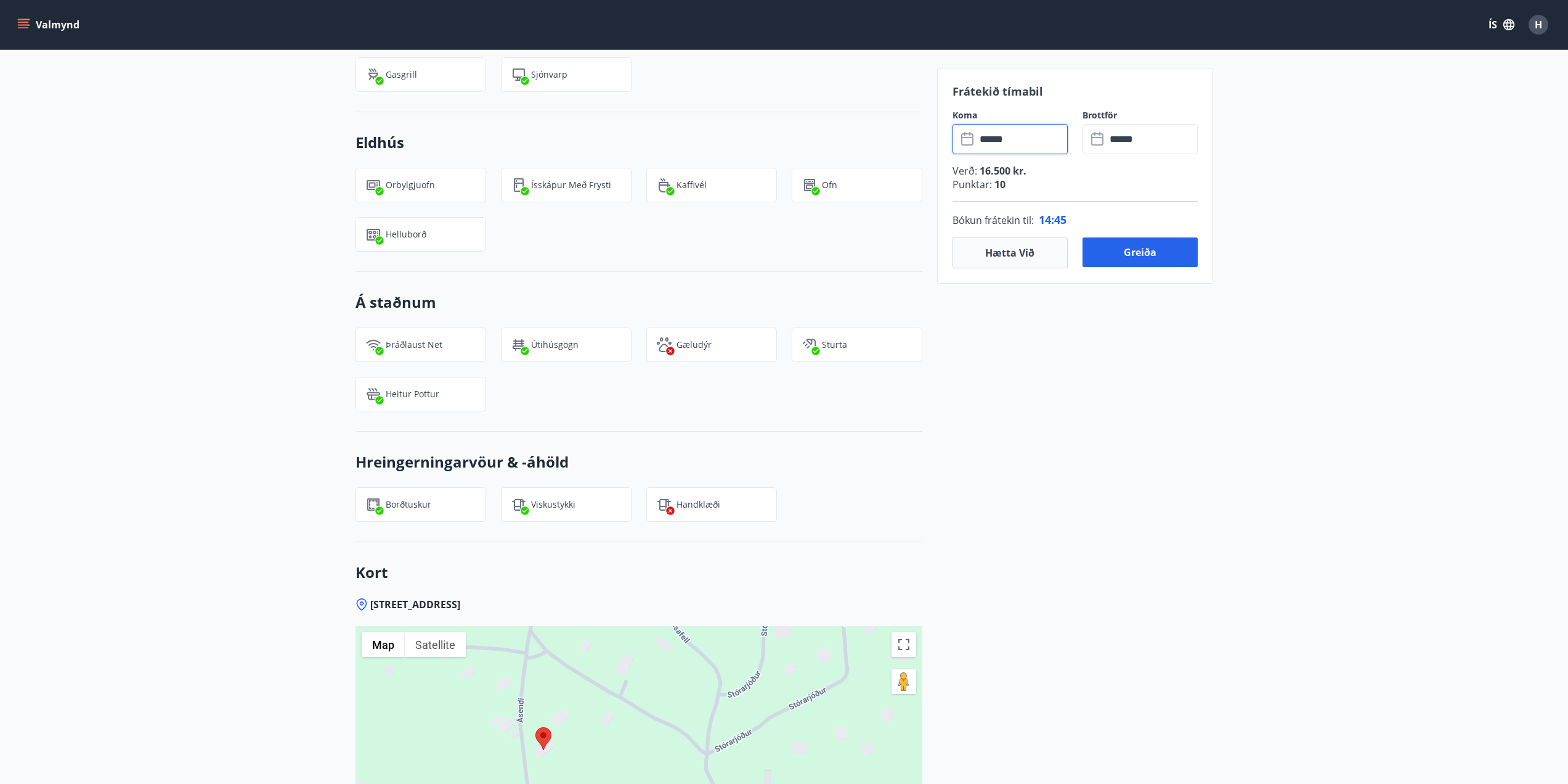
scroll to position [951, 0]
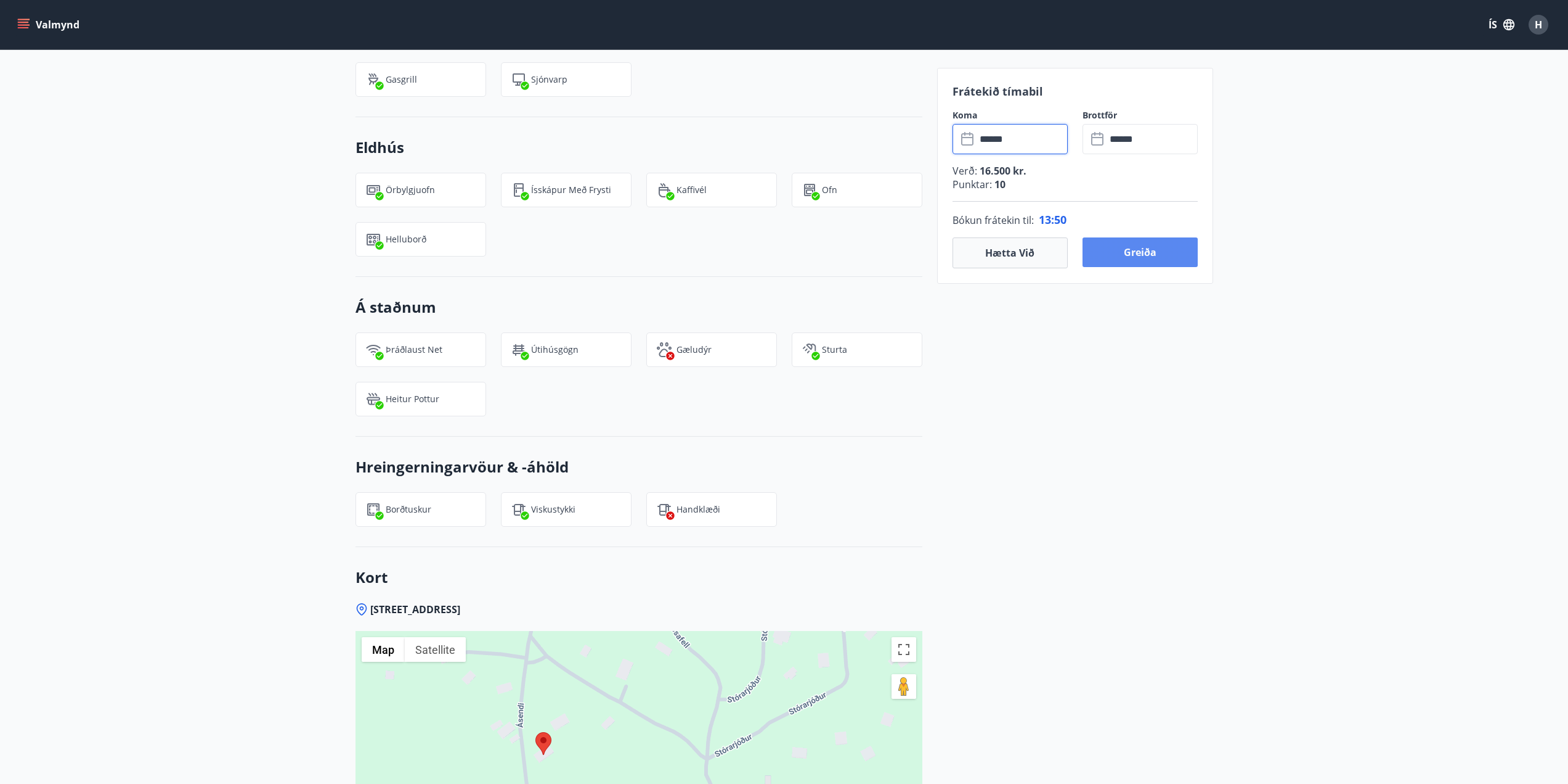
click at [1158, 254] on button "Greiða" at bounding box center [1139, 252] width 115 height 29
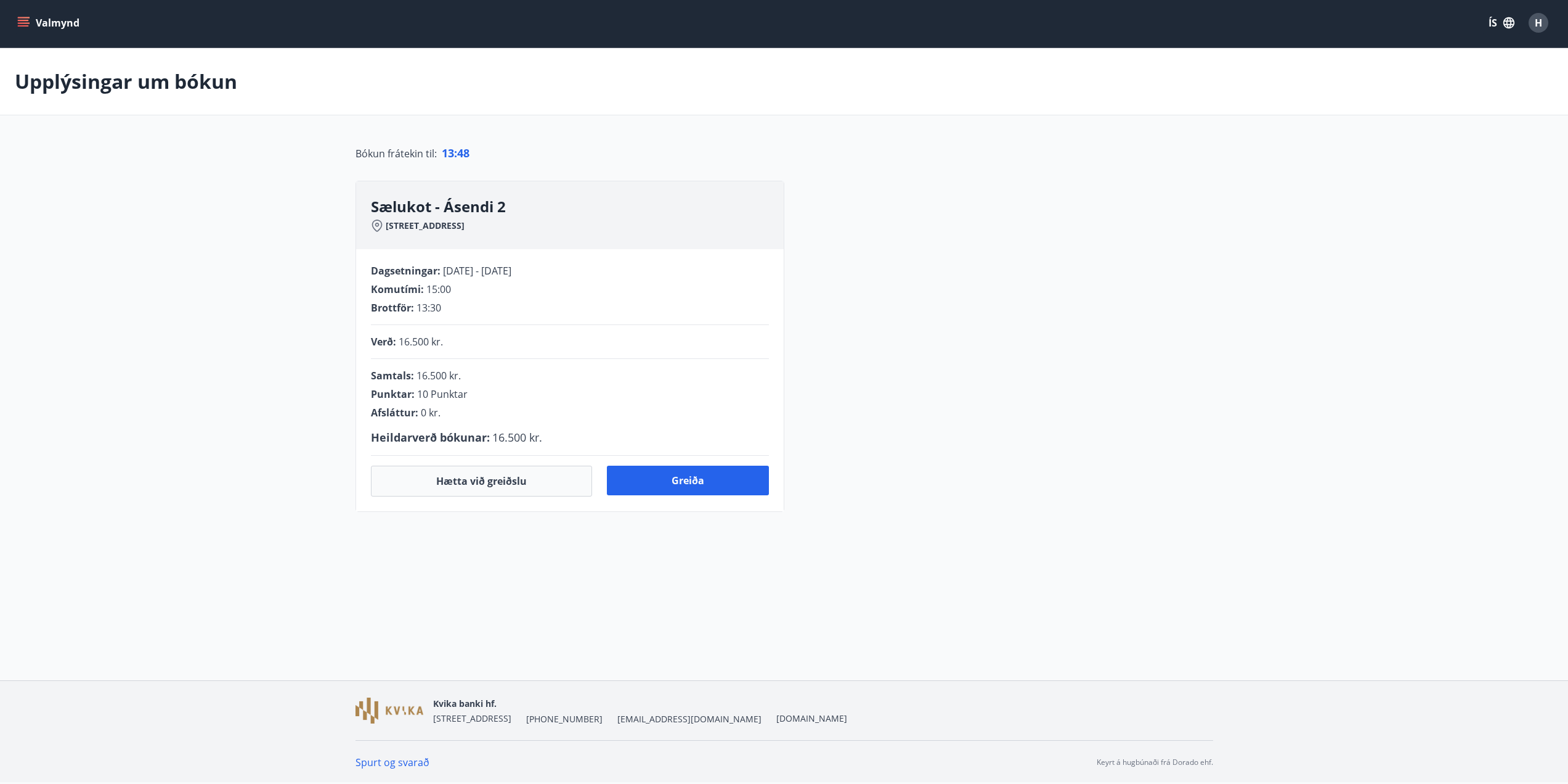
scroll to position [32, 0]
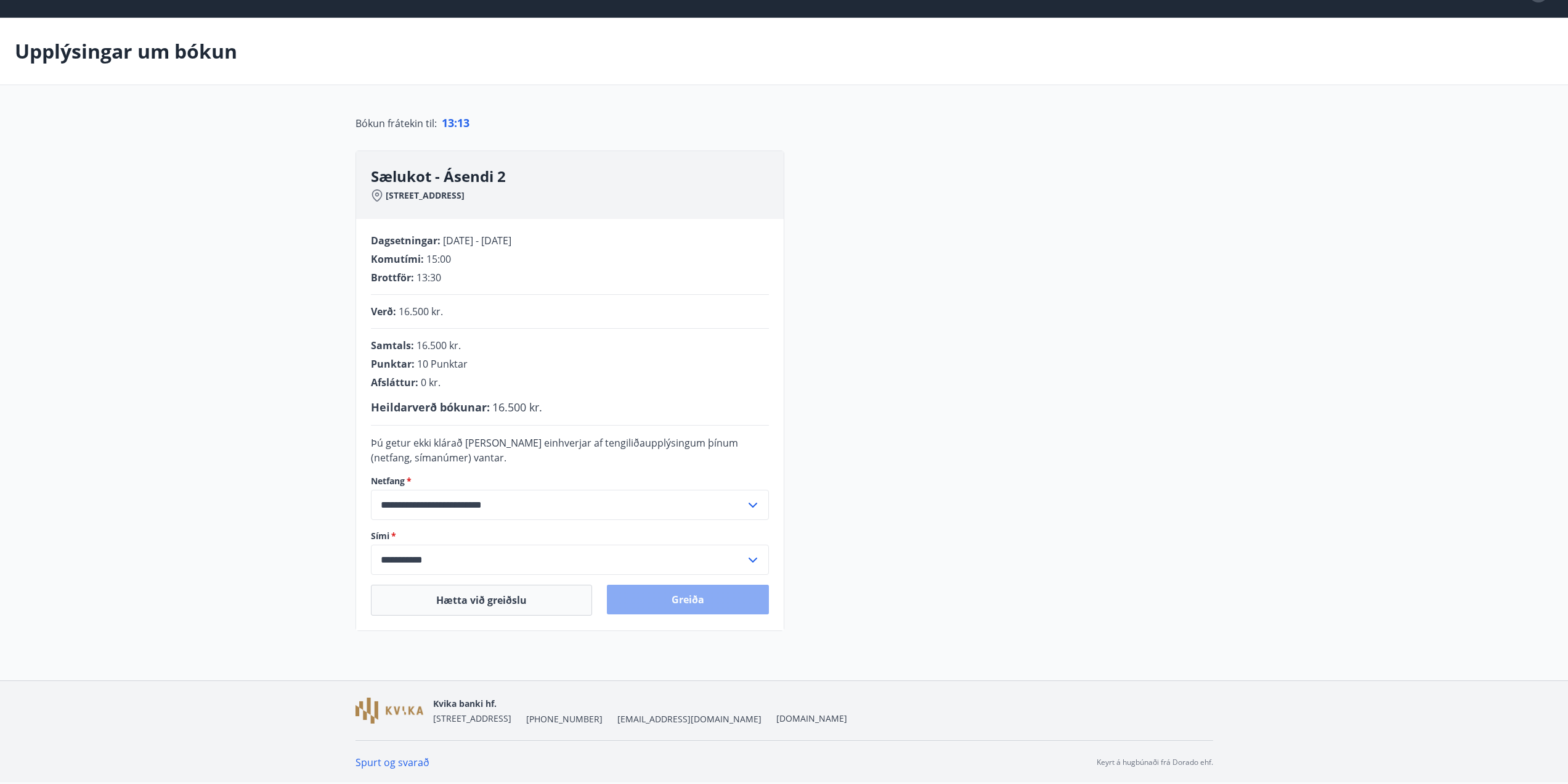
click at [690, 597] on button "Greiða" at bounding box center [688, 599] width 162 height 29
